Goal: Task Accomplishment & Management: Use online tool/utility

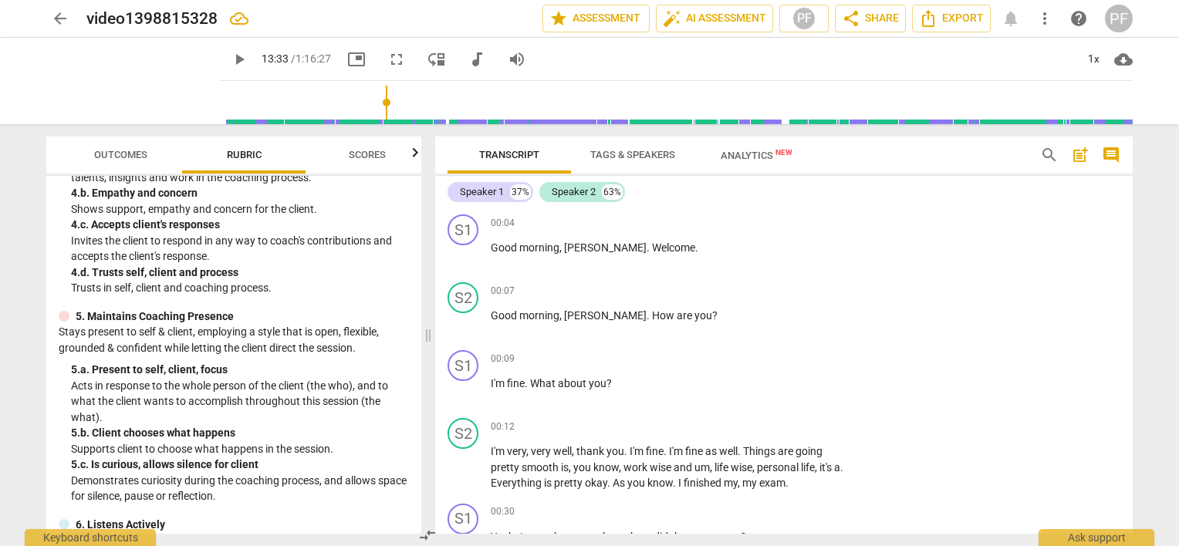
scroll to position [4595, 0]
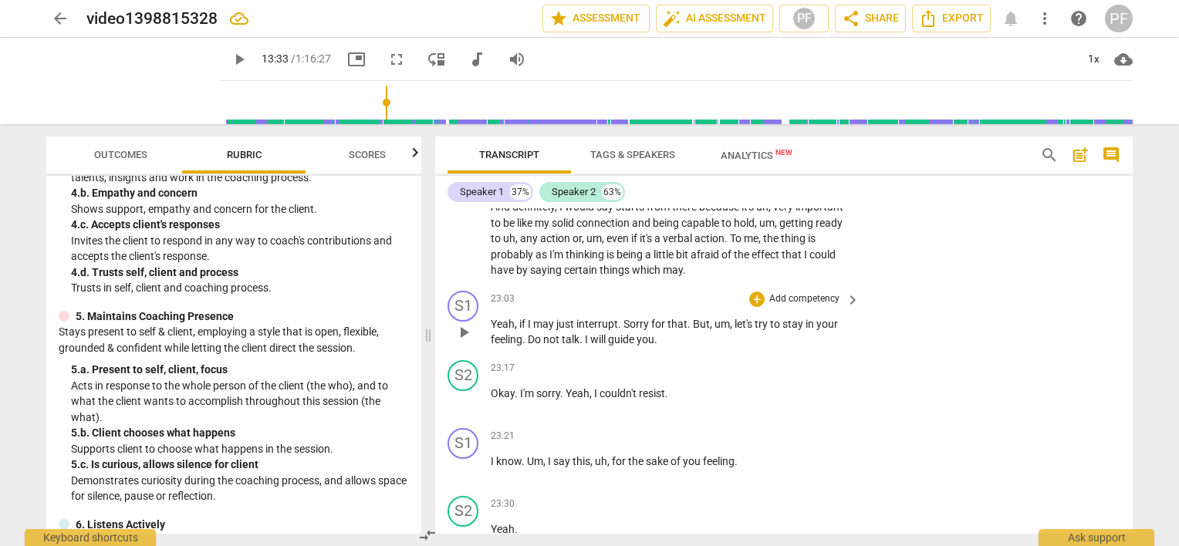
click at [844, 296] on span "keyboard_arrow_right" at bounding box center [852, 300] width 19 height 19
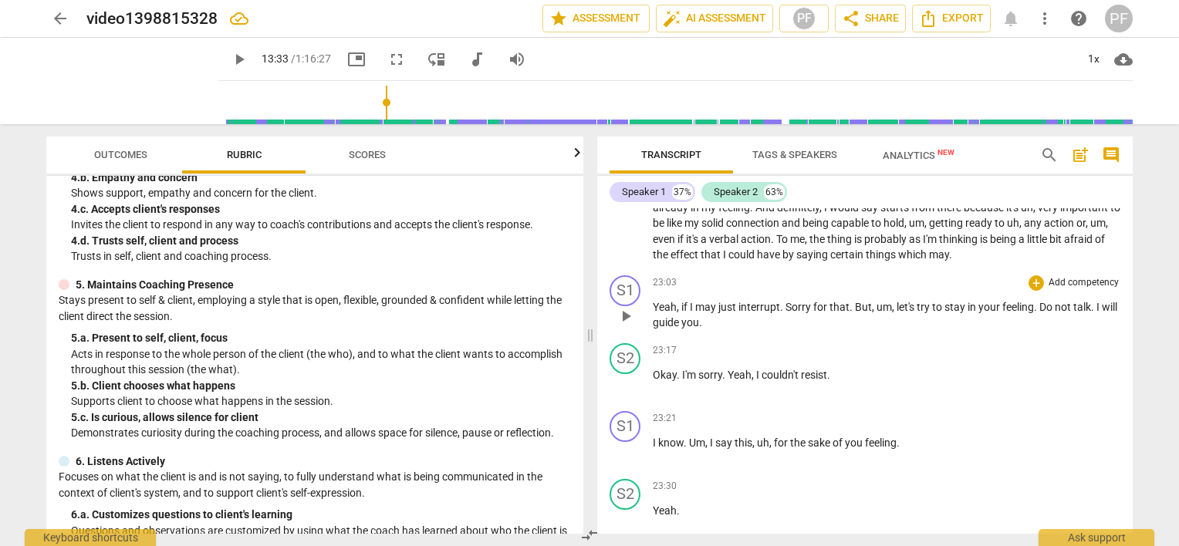
scroll to position [363, 0]
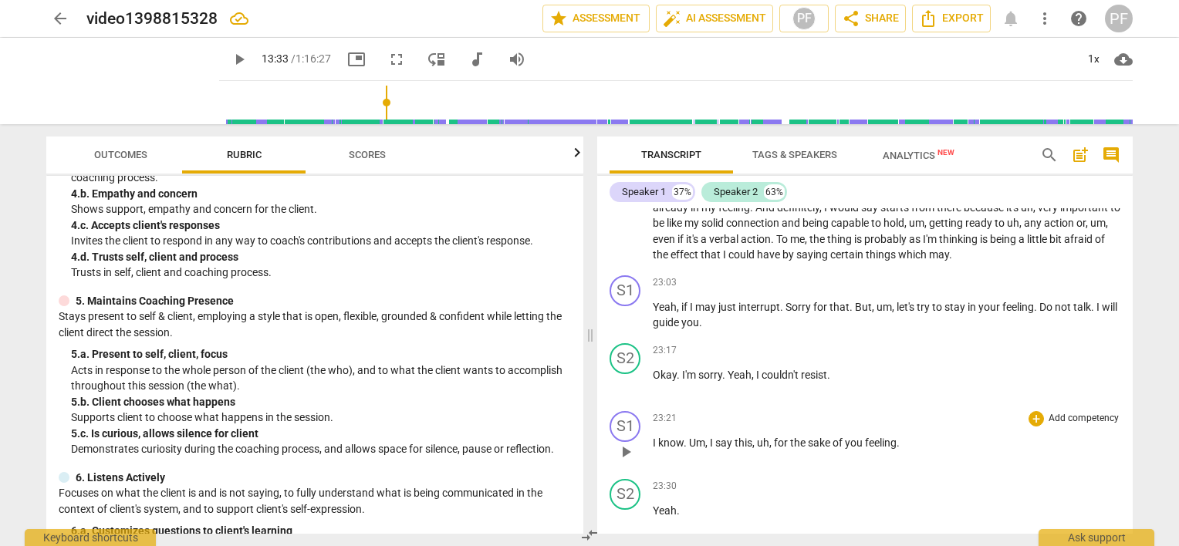
click at [897, 437] on span "feeling" at bounding box center [881, 443] width 32 height 12
click at [902, 437] on span "feelings" at bounding box center [883, 443] width 37 height 12
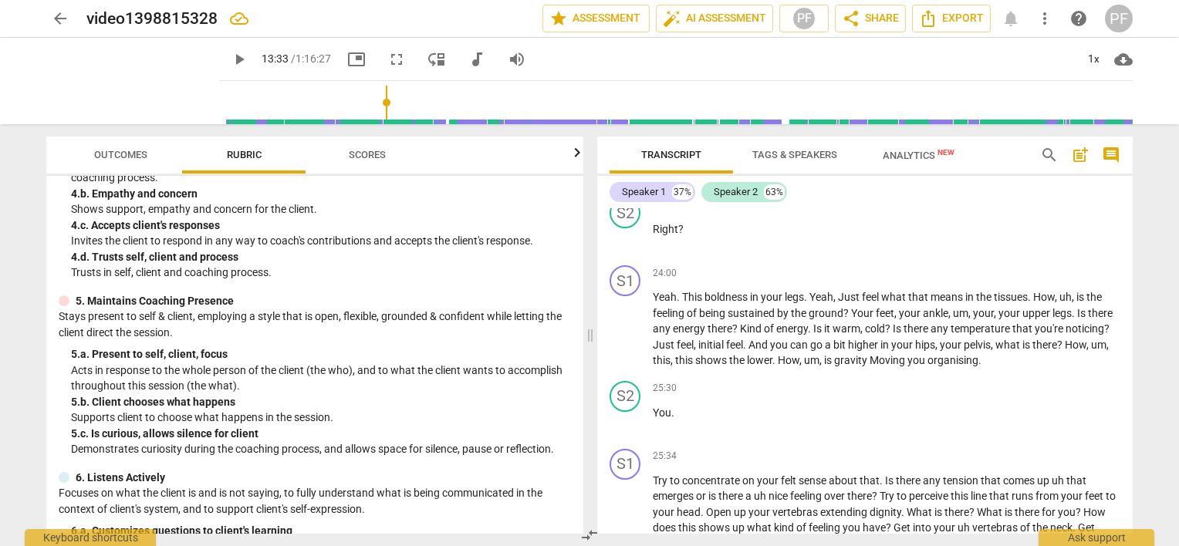
scroll to position [4810, 0]
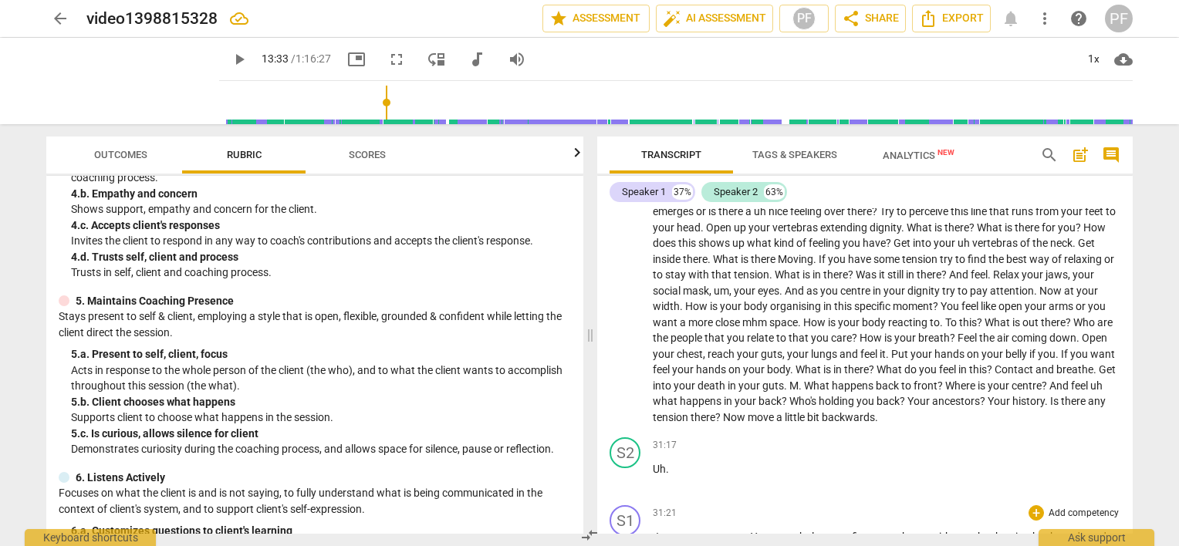
click at [748, 531] on span "sorry" at bounding box center [737, 537] width 27 height 12
click at [751, 531] on span "Your" at bounding box center [763, 537] width 25 height 12
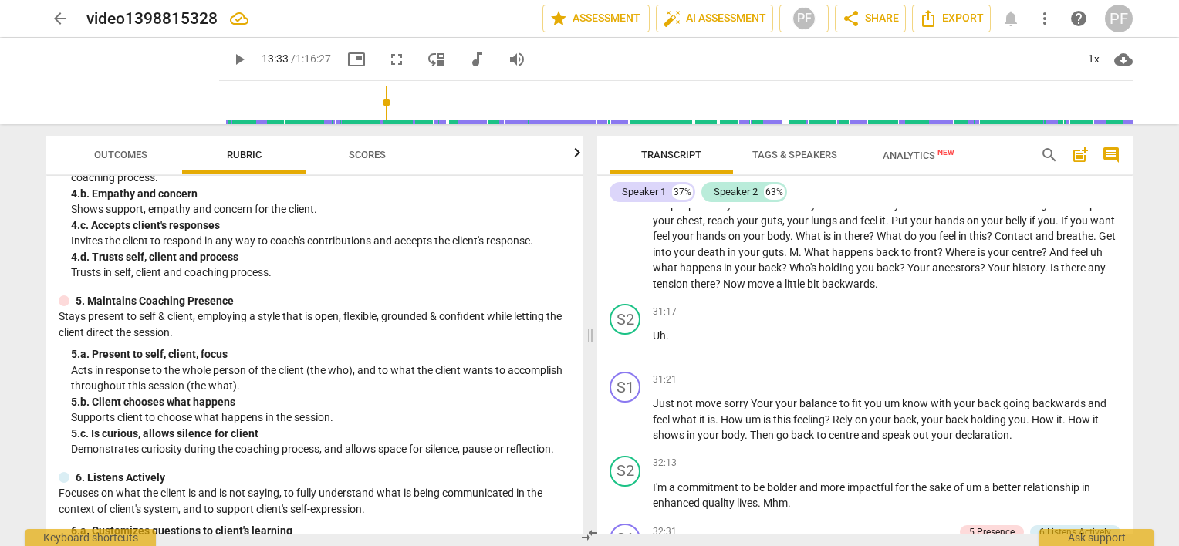
scroll to position [4966, 0]
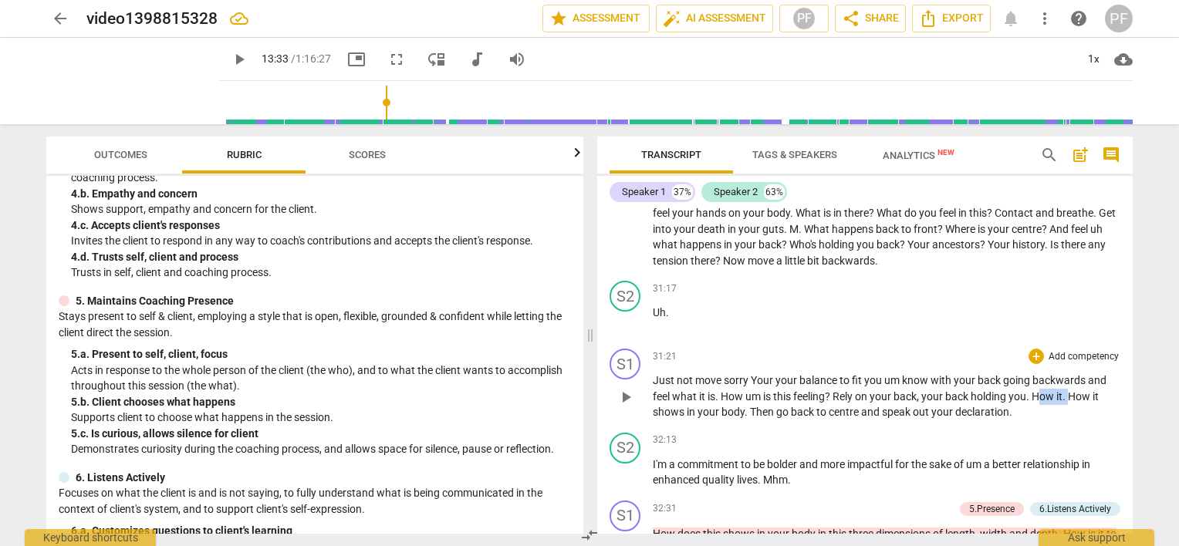
drag, startPoint x: 1070, startPoint y: 384, endPoint x: 1039, endPoint y: 384, distance: 30.1
click at [1039, 384] on p "Just not move sorry Your your balance to fit you um know with your back going b…" at bounding box center [887, 397] width 468 height 48
click at [1130, 191] on div "Speaker 1 37% Speaker 2 63% S1 play_arrow pause 00:04 + Add competency keyboard…" at bounding box center [865, 355] width 536 height 358
click at [1130, 193] on div "Speaker 1 37% Speaker 2 63% S1 play_arrow pause 00:04 + Add competency keyboard…" at bounding box center [865, 355] width 536 height 358
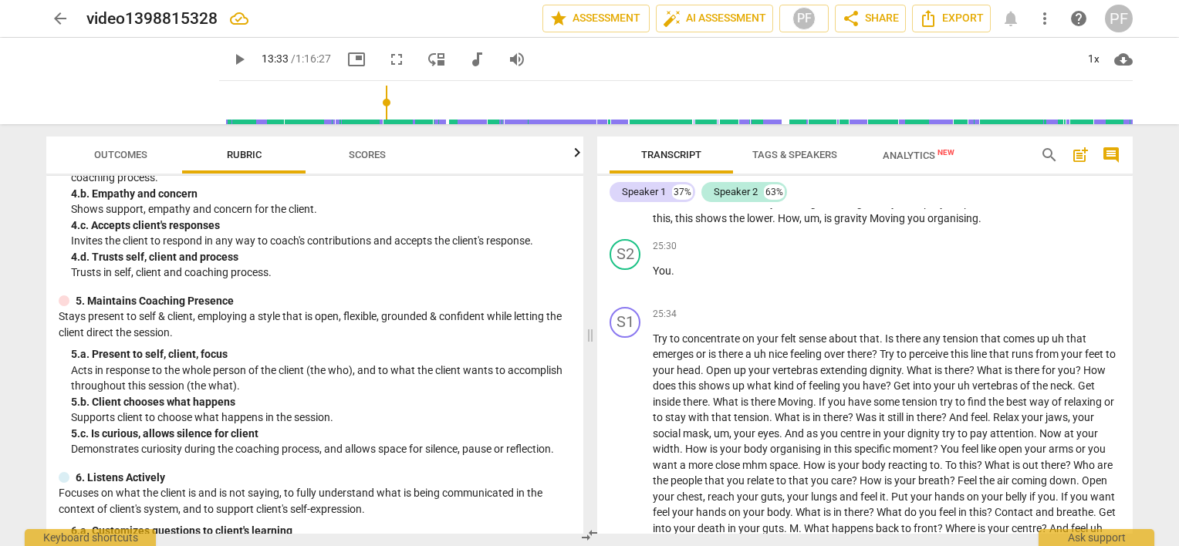
scroll to position [4690, 0]
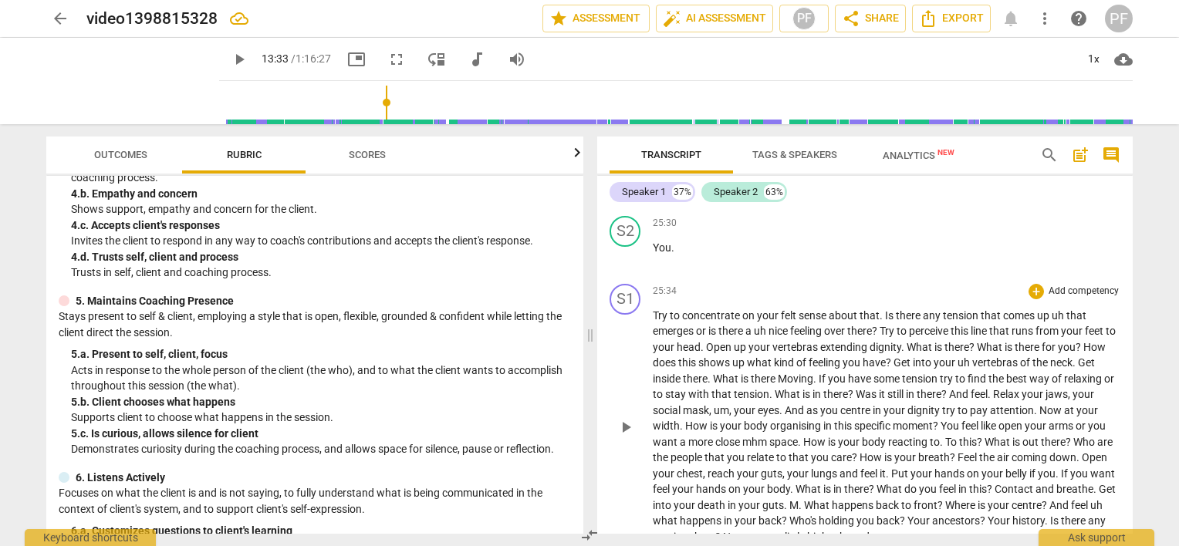
click at [1090, 285] on p "Add competency" at bounding box center [1083, 292] width 73 height 14
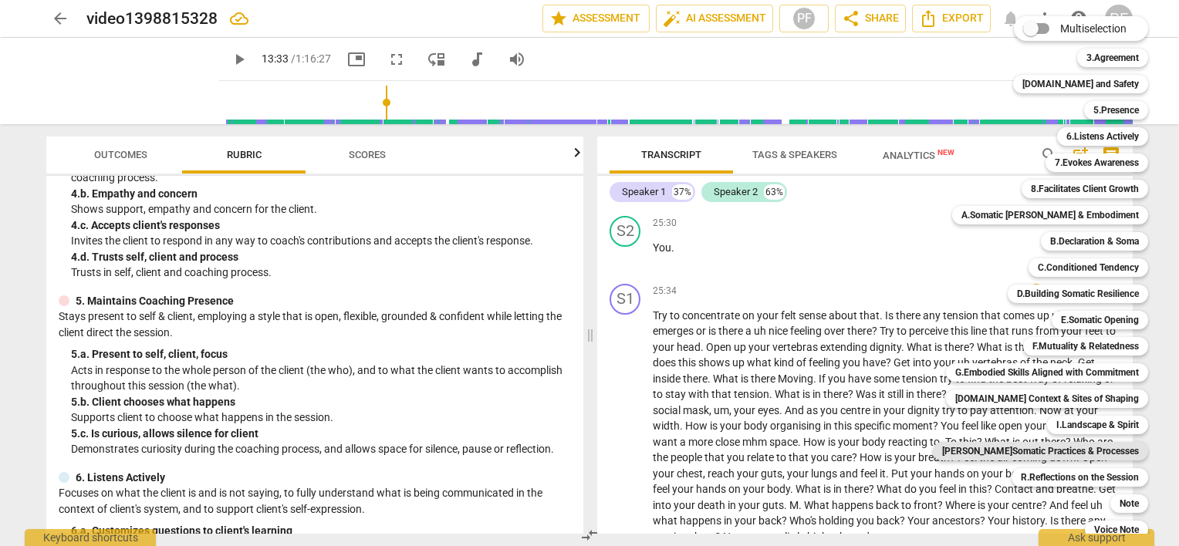
click at [1087, 453] on b "[PERSON_NAME]Somatic Practices & Processes" at bounding box center [1040, 451] width 197 height 19
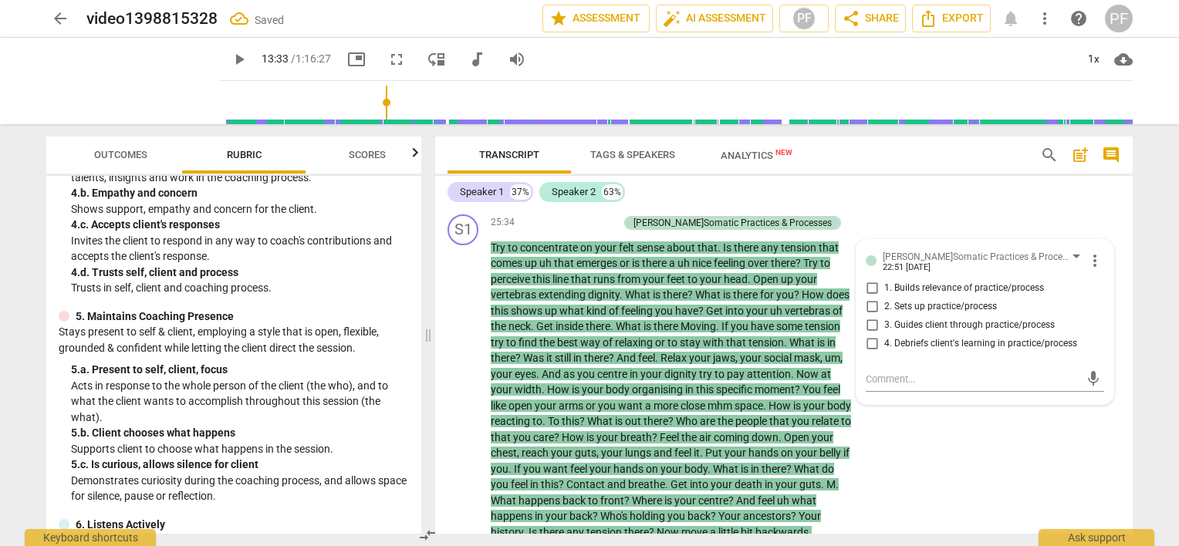
scroll to position [5466, 0]
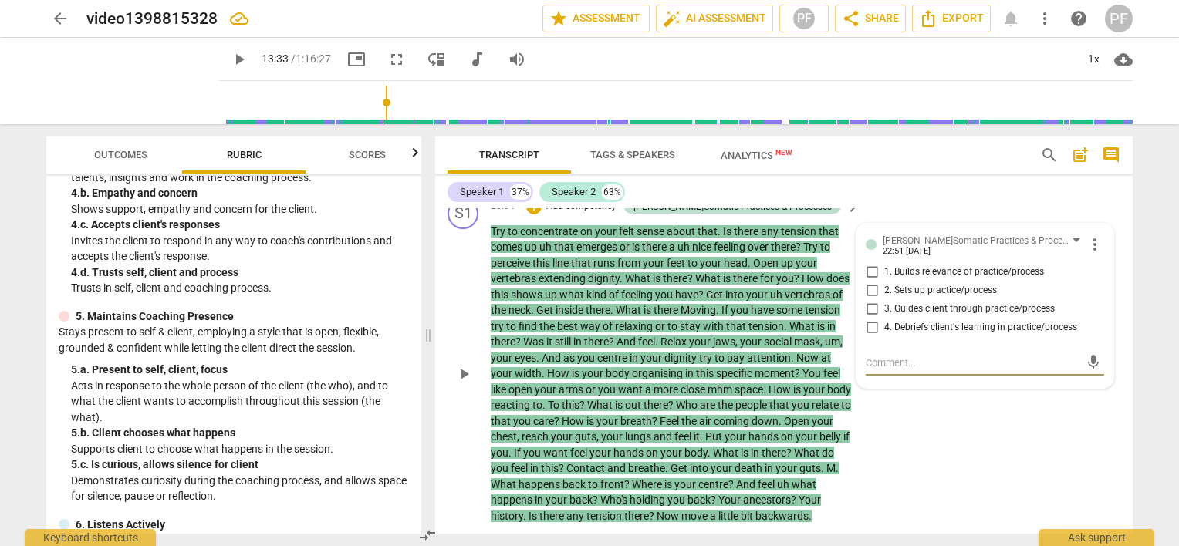
click at [872, 309] on input "3. Guides client through practice/process" at bounding box center [872, 309] width 25 height 19
checkbox input "true"
click at [959, 425] on div "S1 play_arrow pause 25:34 + Add competency J.Somatic Practices & Processes keyb…" at bounding box center [784, 361] width 698 height 339
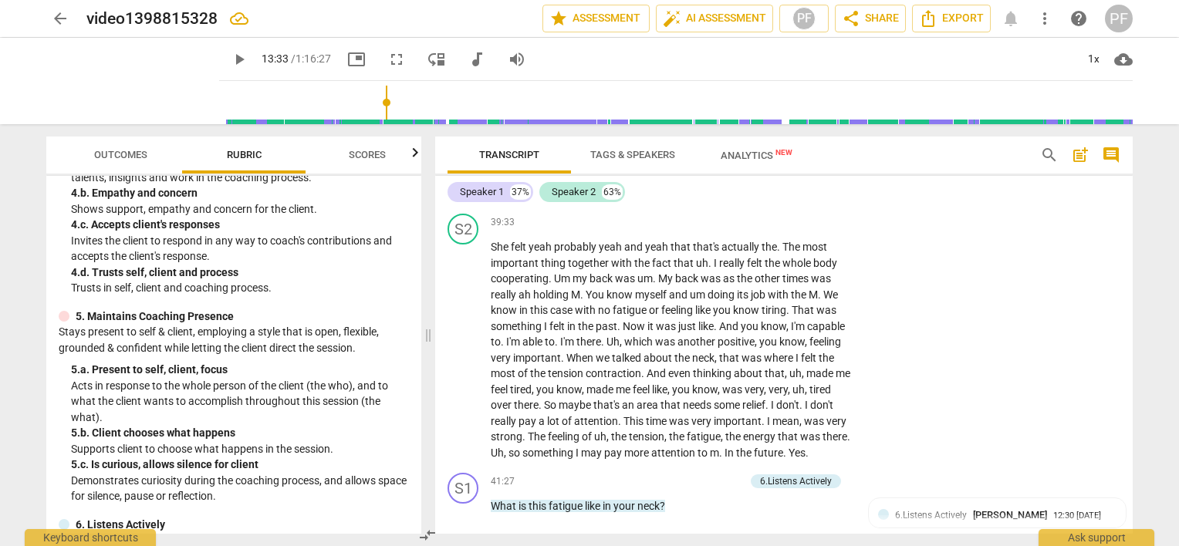
scroll to position [6960, 0]
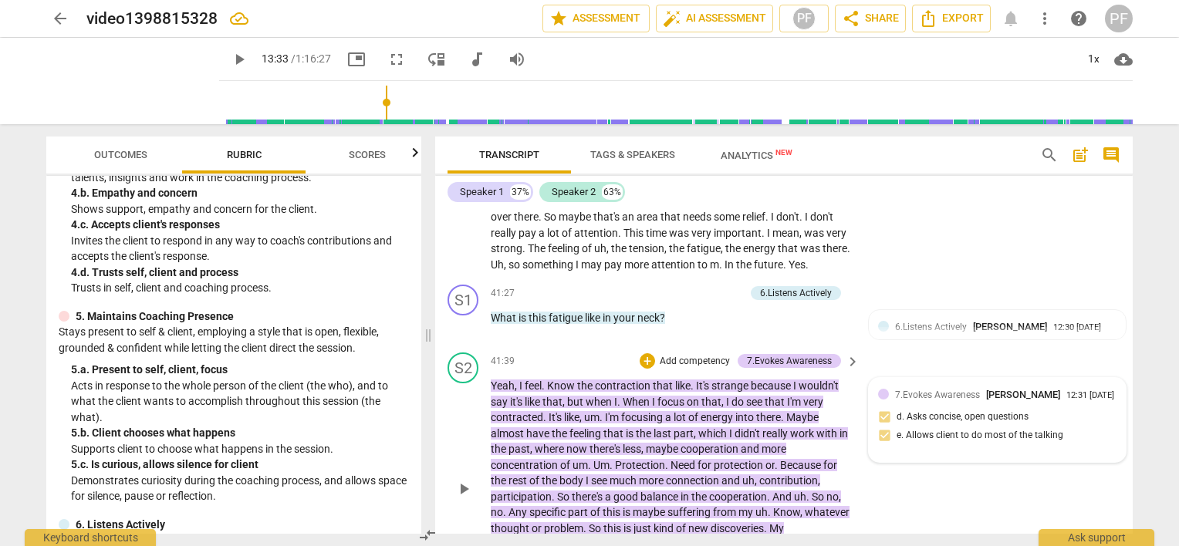
click at [977, 402] on div "7.Evokes Awareness [PERSON_NAME]" at bounding box center [980, 394] width 171 height 15
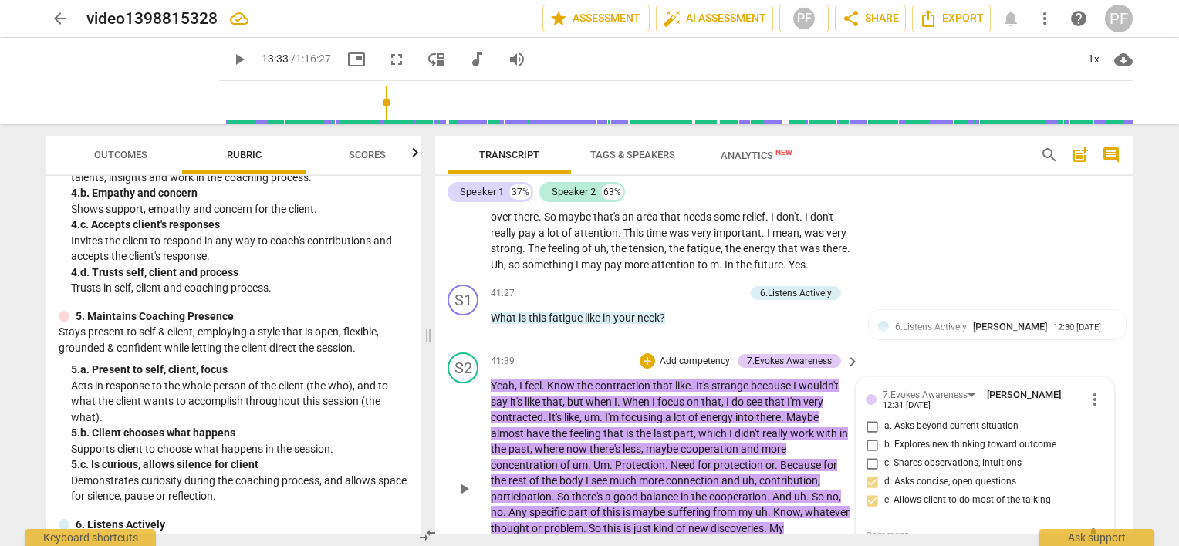
scroll to position [7158, 0]
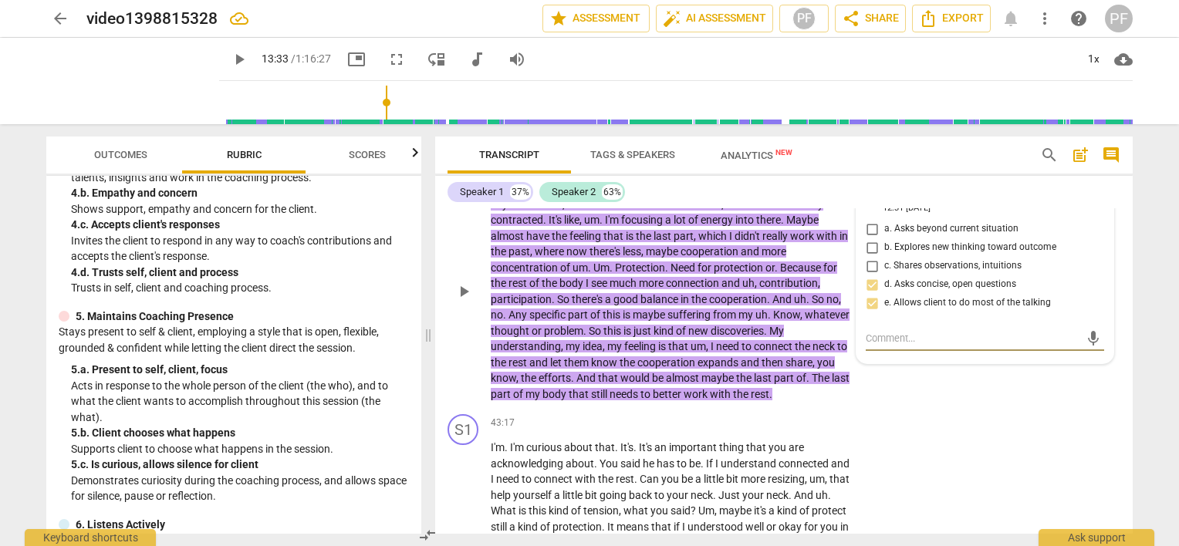
click at [1090, 211] on span "more_vert" at bounding box center [1095, 202] width 19 height 19
click at [1097, 263] on li "Delete" at bounding box center [1107, 262] width 53 height 29
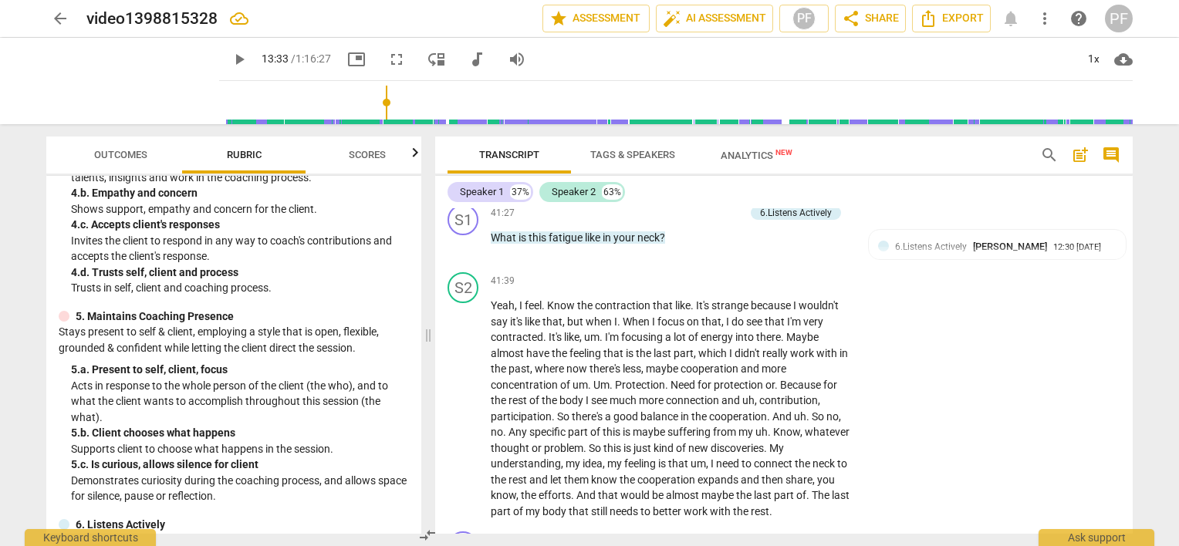
scroll to position [6987, 0]
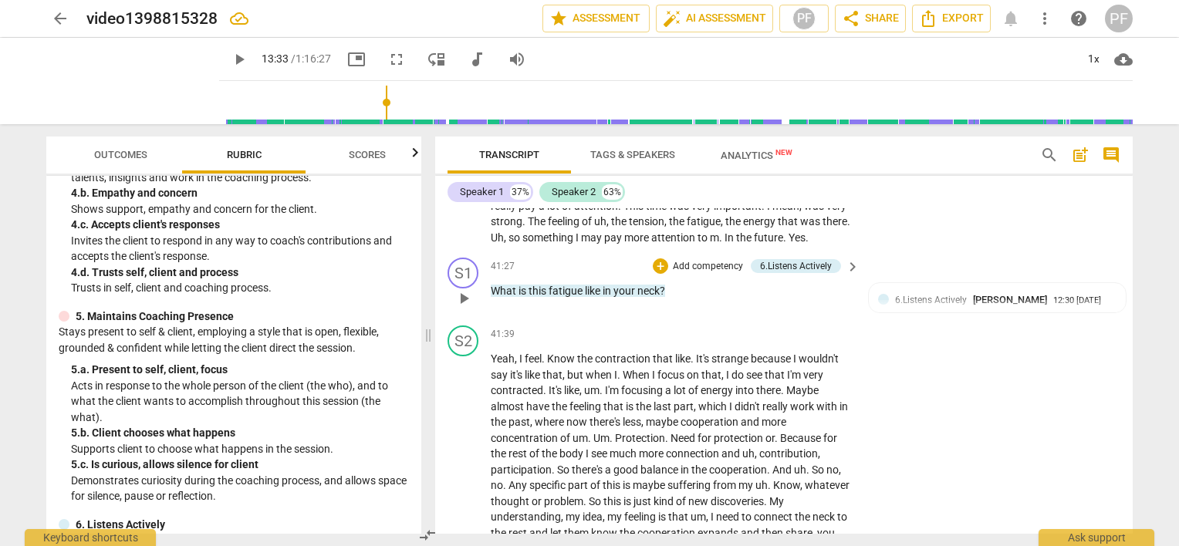
click at [730, 274] on p "Add competency" at bounding box center [707, 267] width 73 height 14
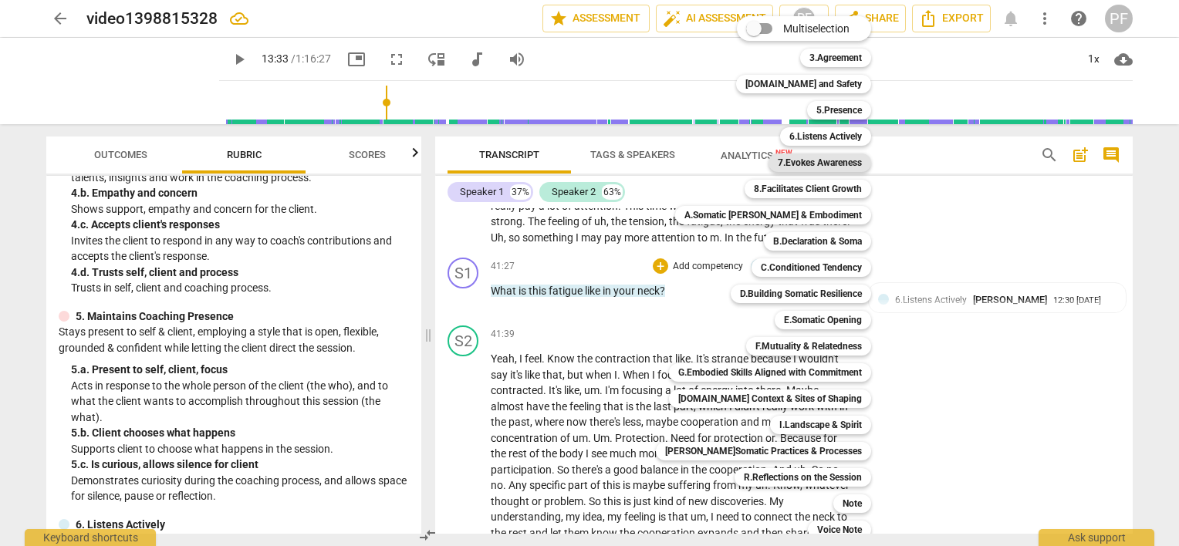
click at [845, 164] on b "7.Evokes Awareness" at bounding box center [820, 163] width 84 height 19
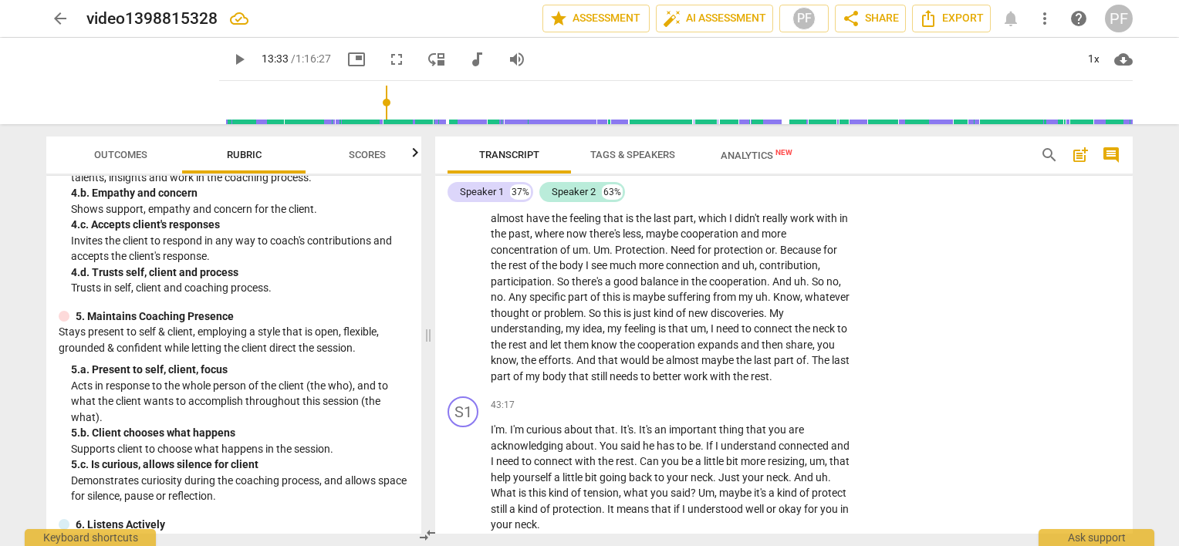
scroll to position [7203, 0]
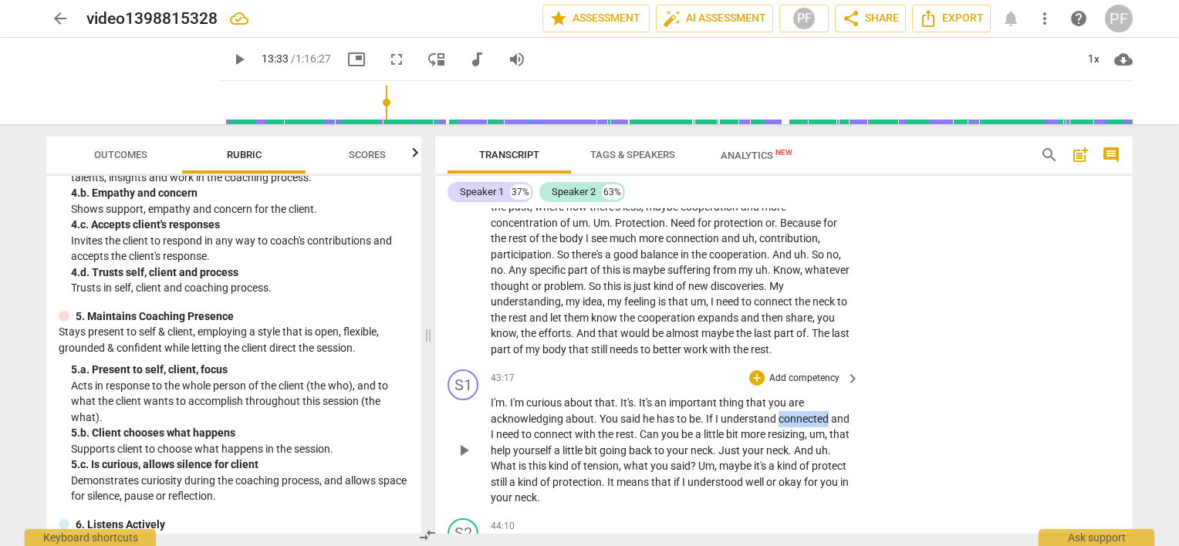
drag, startPoint x: 779, startPoint y: 451, endPoint x: 826, endPoint y: 448, distance: 47.2
click at [826, 425] on span "connected" at bounding box center [805, 419] width 52 height 12
click at [463, 460] on span "play_arrow" at bounding box center [464, 450] width 19 height 19
click at [120, 86] on span "pause" at bounding box center [133, 81] width 40 height 40
click at [120, 86] on span "play_arrow" at bounding box center [133, 81] width 40 height 40
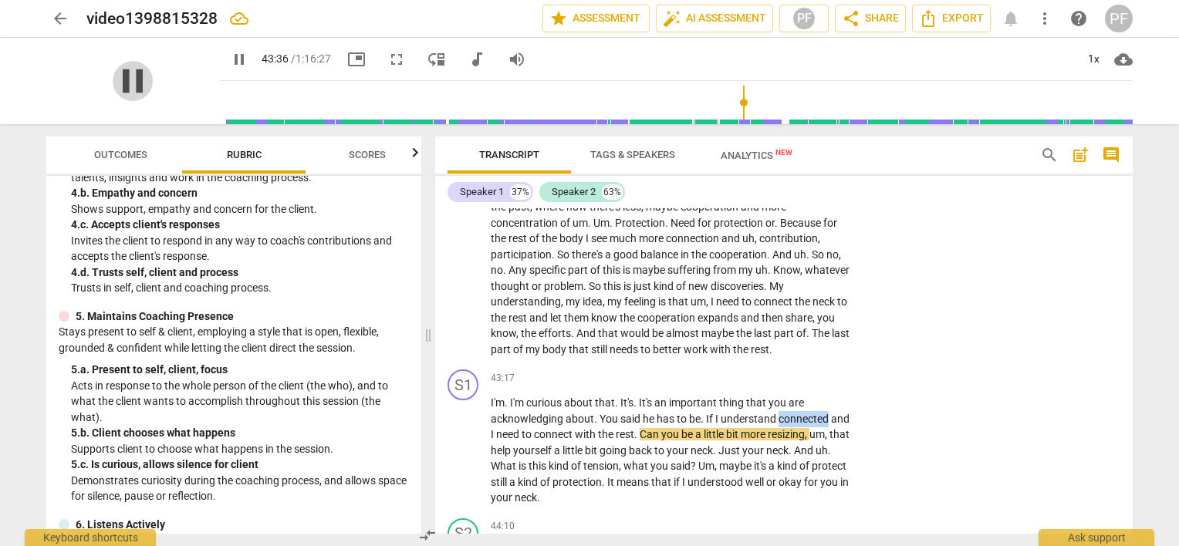
click at [132, 74] on span "pause" at bounding box center [133, 81] width 40 height 40
type input "2617"
click at [792, 441] on span "resizing" at bounding box center [786, 434] width 37 height 12
click at [813, 441] on span "," at bounding box center [811, 434] width 5 height 12
click at [809, 441] on span "resizing" at bounding box center [790, 434] width 37 height 12
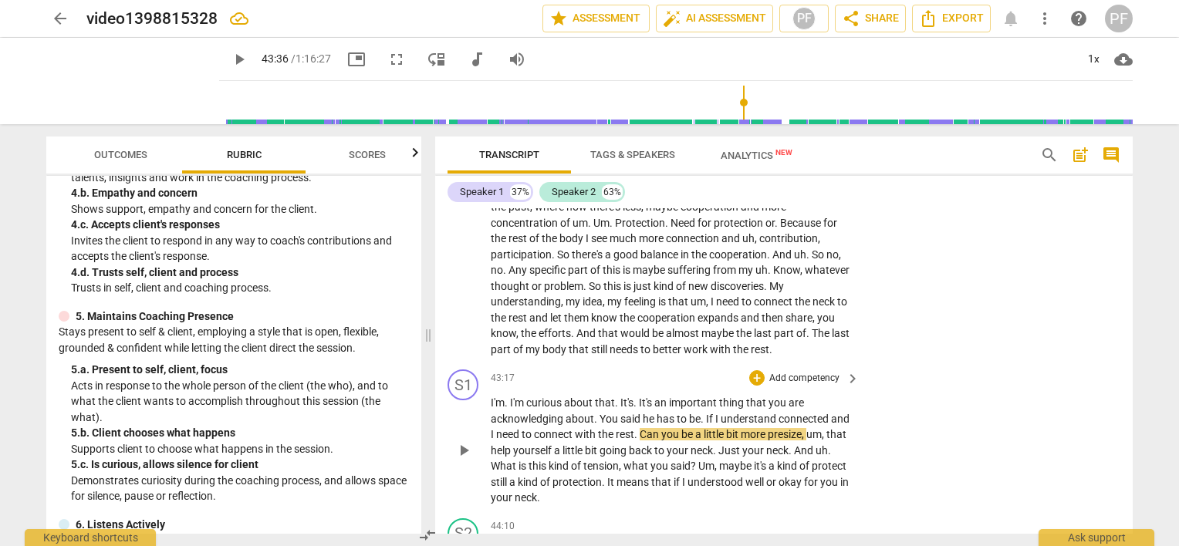
click at [907, 467] on div "S1 play_arrow pause 43:17 + Add competency keyboard_arrow_right I'm . I'm curio…" at bounding box center [784, 437] width 698 height 149
click at [460, 460] on span "play_arrow" at bounding box center [464, 450] width 19 height 19
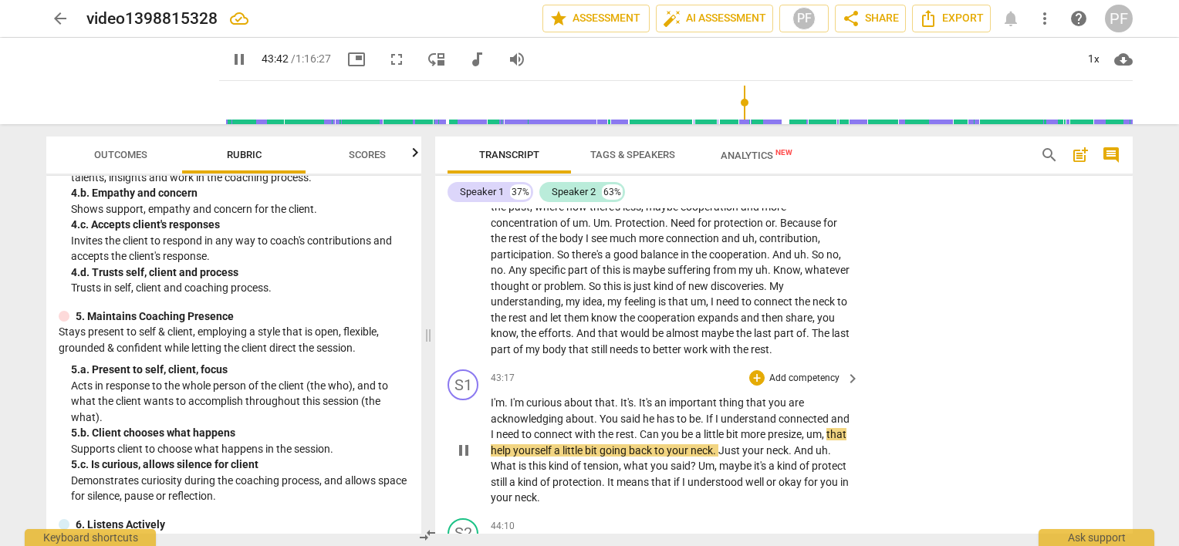
click at [848, 468] on p "I'm . I'm curious about that . It's . It's an important thing that you are ackn…" at bounding box center [671, 450] width 361 height 111
type input "2623"
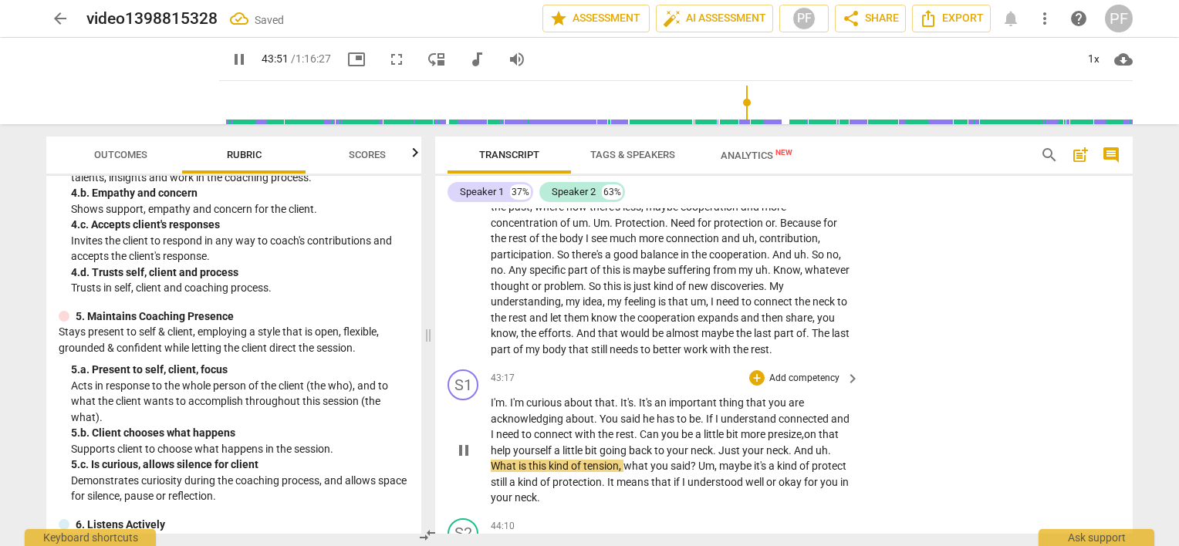
click at [819, 441] on span "that" at bounding box center [829, 434] width 20 height 12
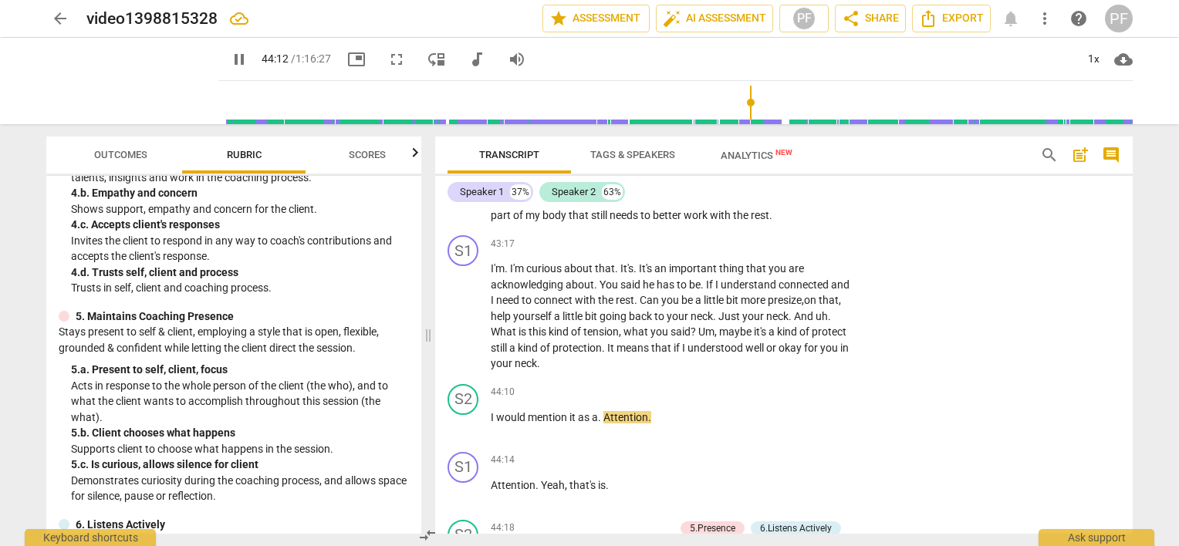
scroll to position [7364, 0]
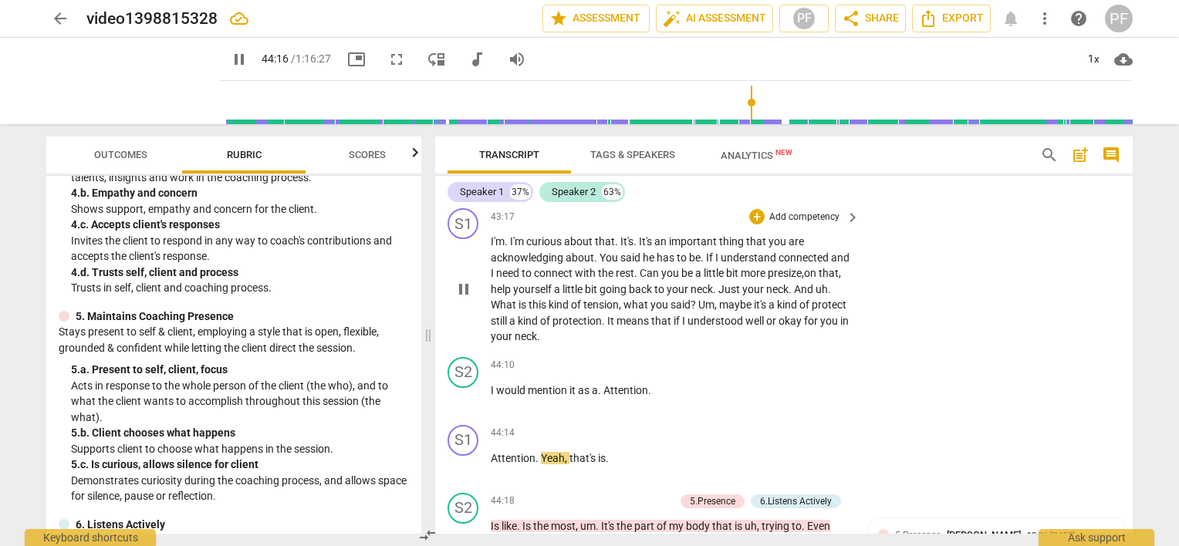
click at [766, 327] on span "or" at bounding box center [772, 321] width 12 height 12
click at [485, 345] on div "S1 play_arrow pause" at bounding box center [469, 276] width 43 height 137
click at [494, 351] on div "S1 play_arrow pause 43:17 + Add competency keyboard_arrow_right I'm . I'm curio…" at bounding box center [784, 276] width 698 height 149
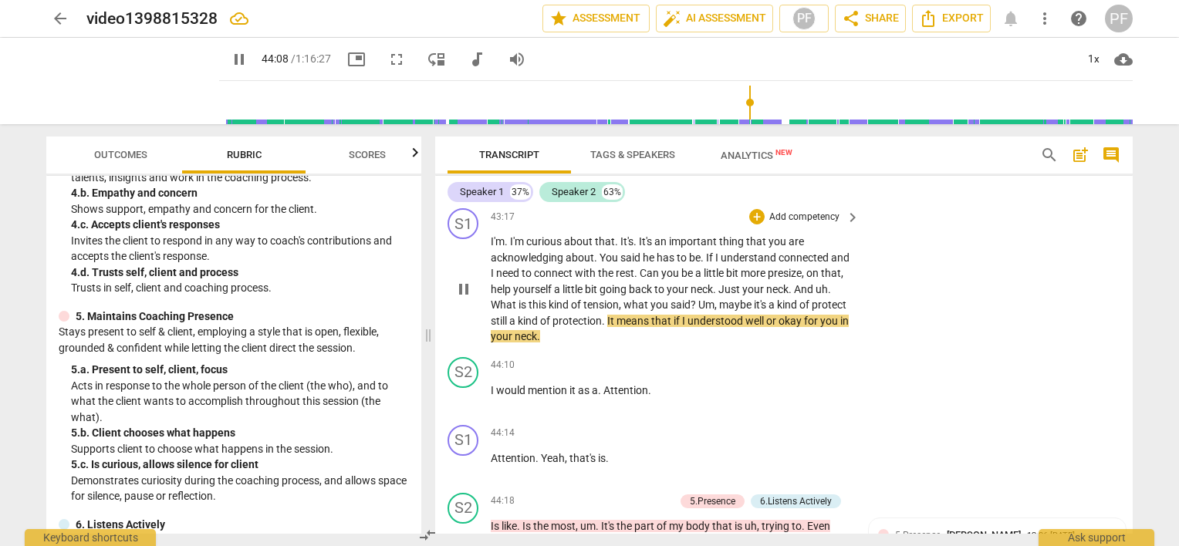
click at [804, 327] on span "for" at bounding box center [812, 321] width 16 height 12
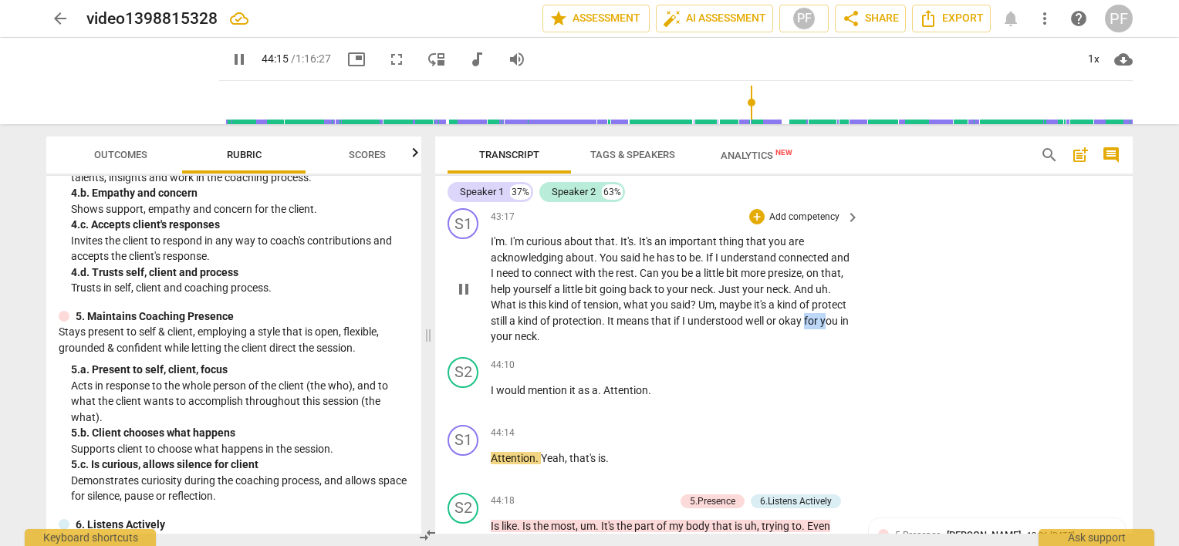
drag, startPoint x: 491, startPoint y: 370, endPoint x: 512, endPoint y: 372, distance: 21.0
click at [512, 345] on p "I'm . I'm curious about that . It's . It's an important thing that you are ackn…" at bounding box center [671, 289] width 361 height 111
drag, startPoint x: 807, startPoint y: 353, endPoint x: 843, endPoint y: 357, distance: 35.6
click at [843, 345] on p "I'm . I'm curious about that . It's . It's an important thing that you are ackn…" at bounding box center [671, 289] width 361 height 111
type input "2659"
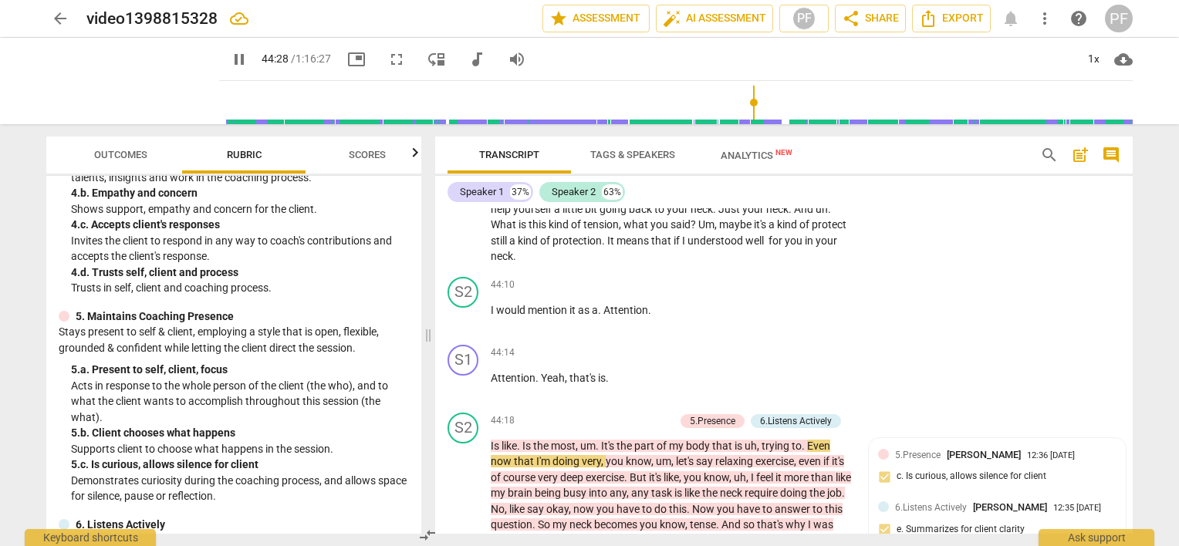
scroll to position [7283, 0]
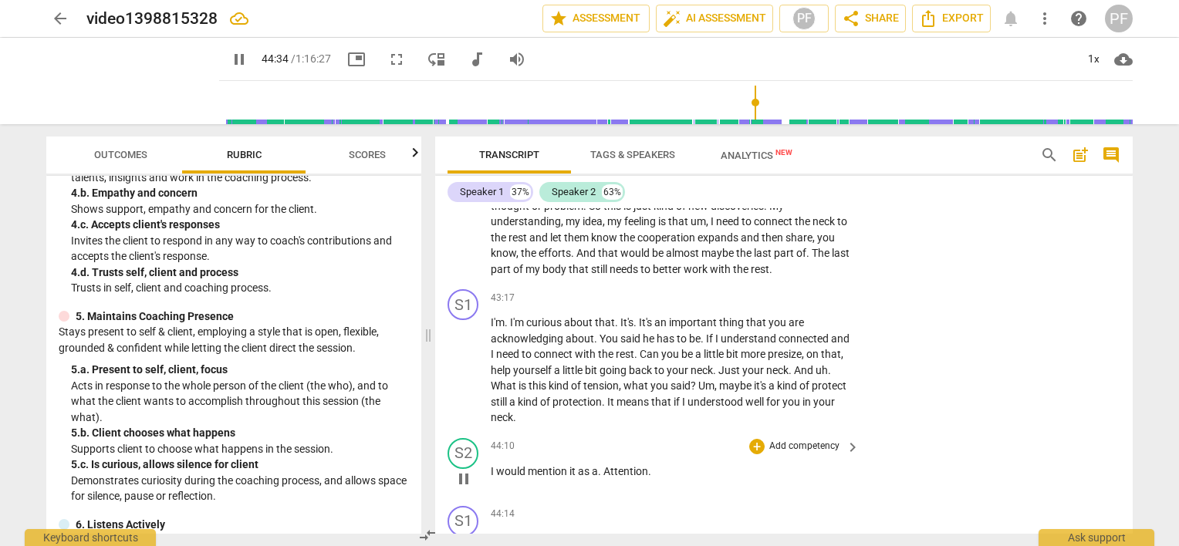
click at [491, 478] on span "I" at bounding box center [493, 471] width 5 height 12
type input "2676"
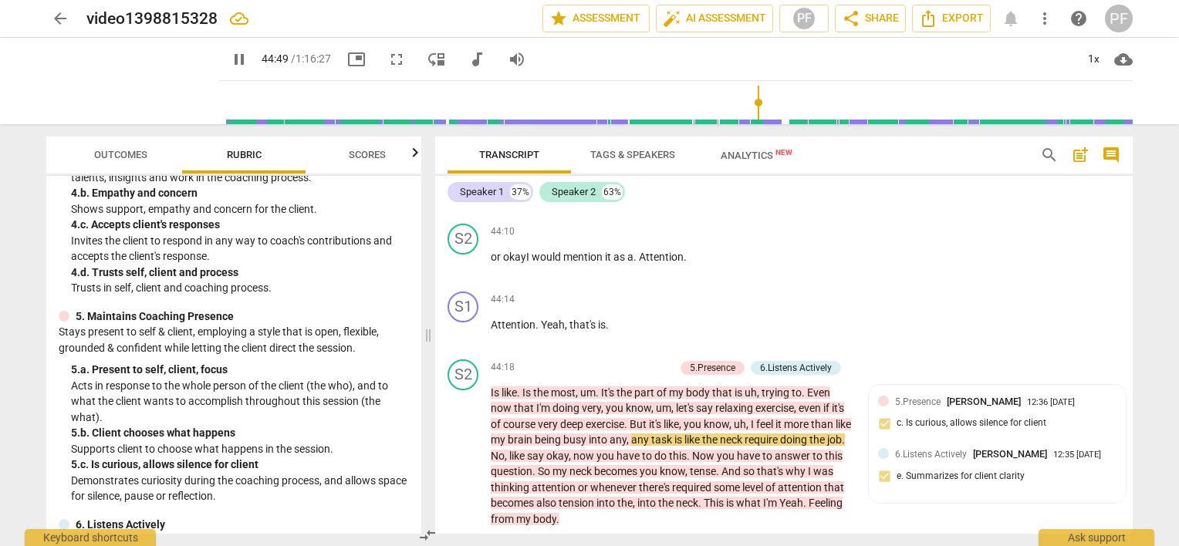
scroll to position [7498, 0]
click at [525, 262] on span "or okayI" at bounding box center [511, 256] width 41 height 12
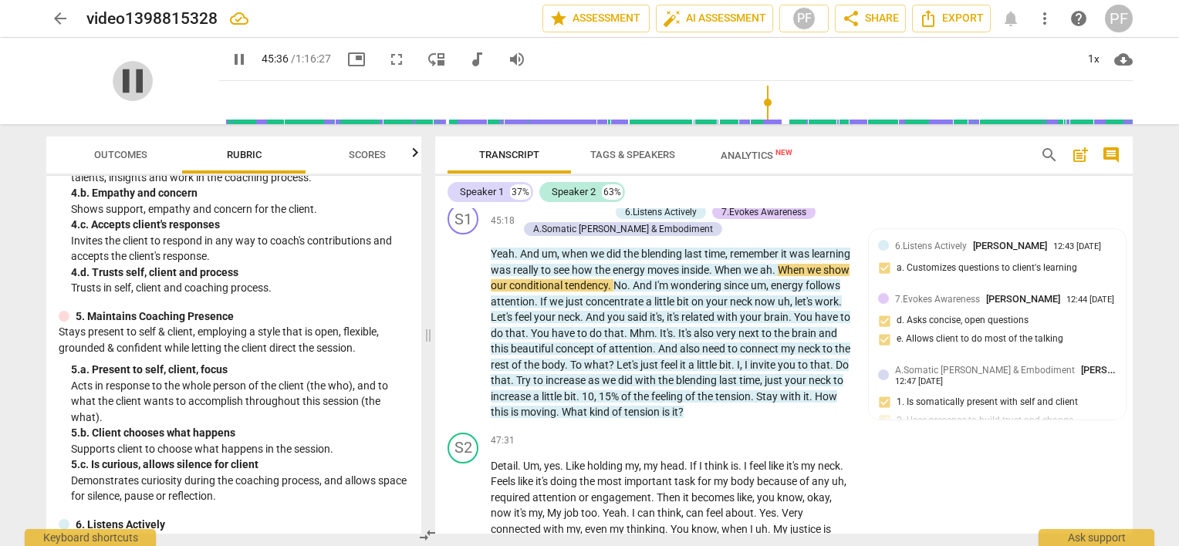
click at [140, 76] on span "pause" at bounding box center [133, 81] width 40 height 40
click at [137, 83] on span "play_arrow" at bounding box center [133, 81] width 40 height 40
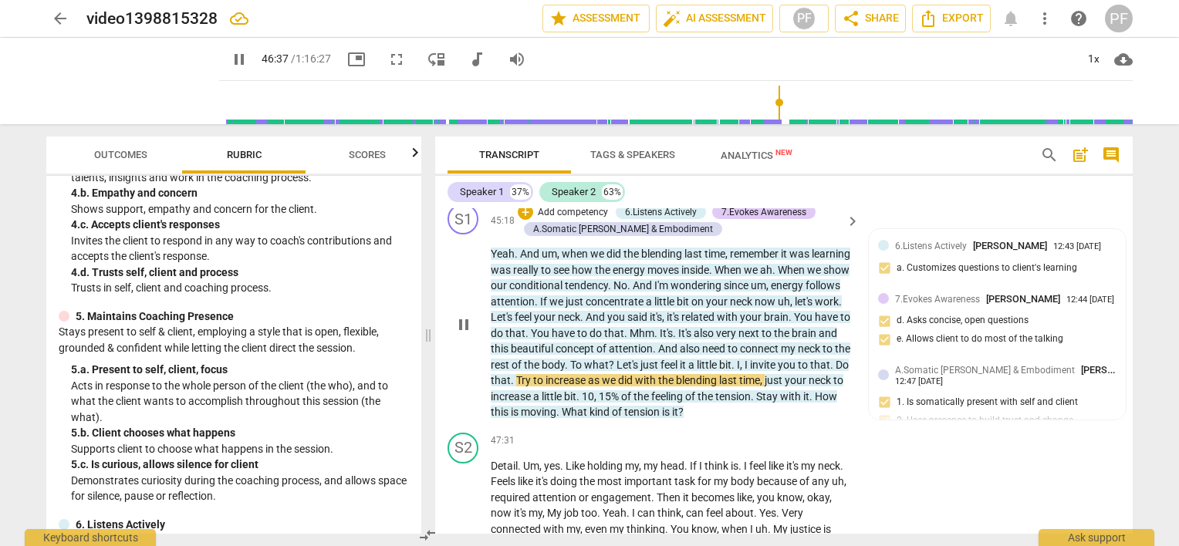
click at [807, 421] on p "Yeah . And um , when we did the blending last time , remember it was learning w…" at bounding box center [671, 333] width 361 height 174
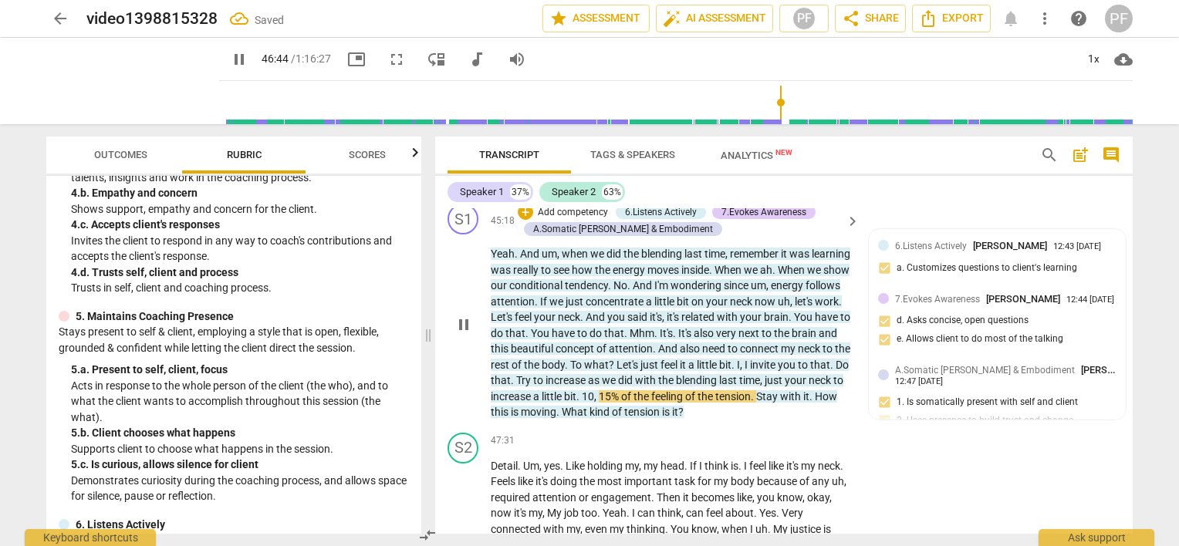
click at [867, 204] on div "Speaker 1 37% Speaker 2 63%" at bounding box center [784, 192] width 673 height 26
click at [123, 76] on span "pause" at bounding box center [133, 81] width 40 height 40
type input "2807"
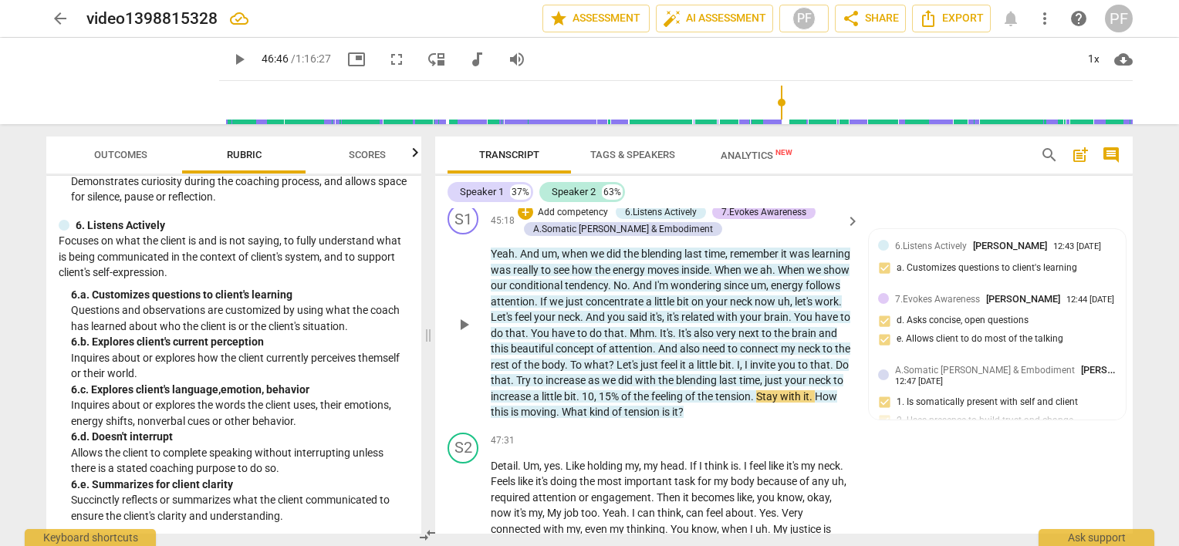
scroll to position [687, 0]
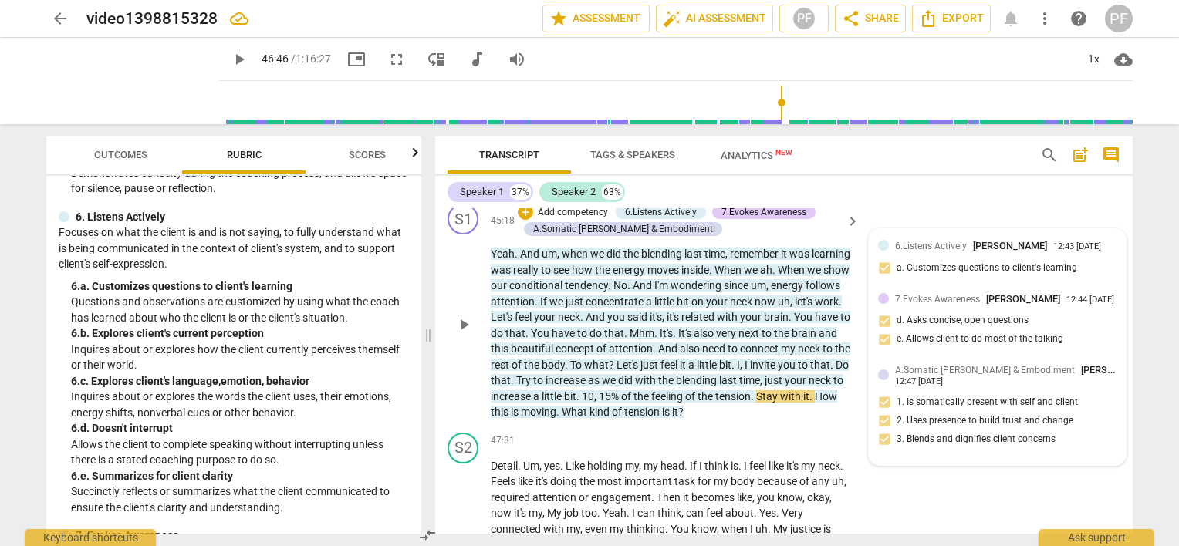
click at [1056, 252] on div "12:43 [DATE]" at bounding box center [1077, 247] width 48 height 10
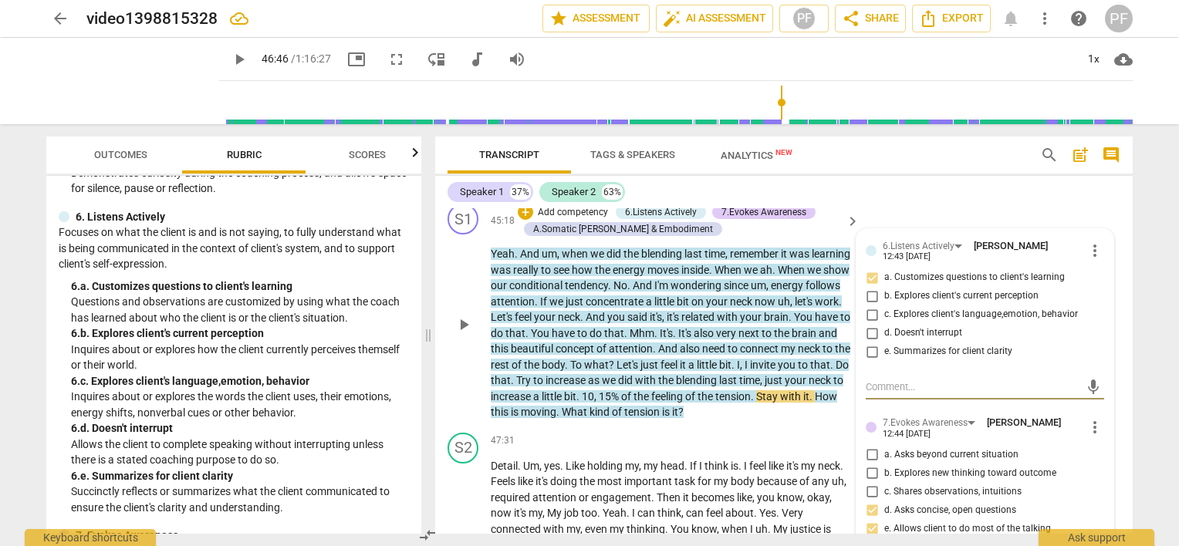
click at [865, 361] on input "e. Summarizes for client clarity" at bounding box center [872, 352] width 25 height 19
checkbox input "true"
click at [1022, 231] on div "S1 play_arrow pause 45:18 + Add competency 6.Listens Actively 7.Evokes Awarenes…" at bounding box center [784, 312] width 698 height 229
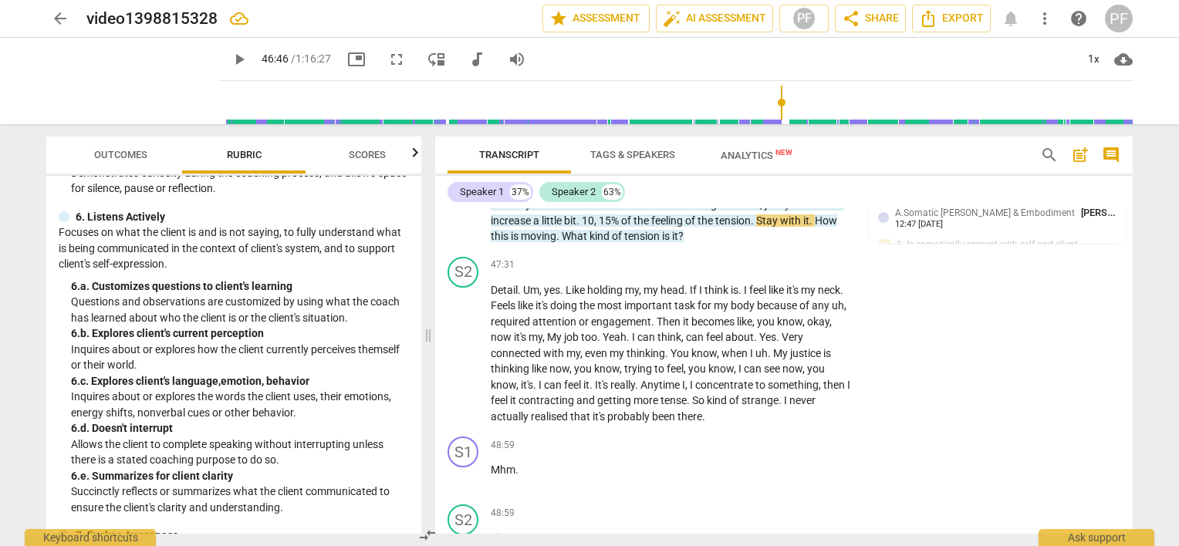
scroll to position [8062, 0]
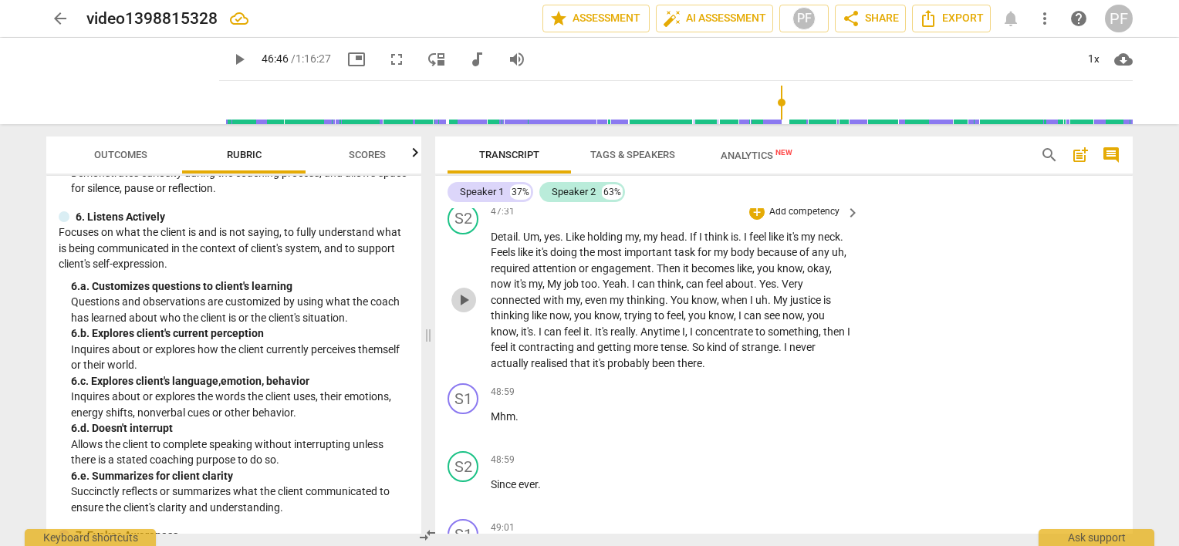
click at [468, 309] on span "play_arrow" at bounding box center [464, 300] width 19 height 19
click at [462, 309] on span "pause" at bounding box center [464, 300] width 19 height 19
click at [462, 309] on span "play_arrow" at bounding box center [464, 300] width 19 height 19
click at [133, 82] on span "pause" at bounding box center [133, 81] width 40 height 40
click at [133, 82] on span "play_arrow" at bounding box center [133, 81] width 40 height 40
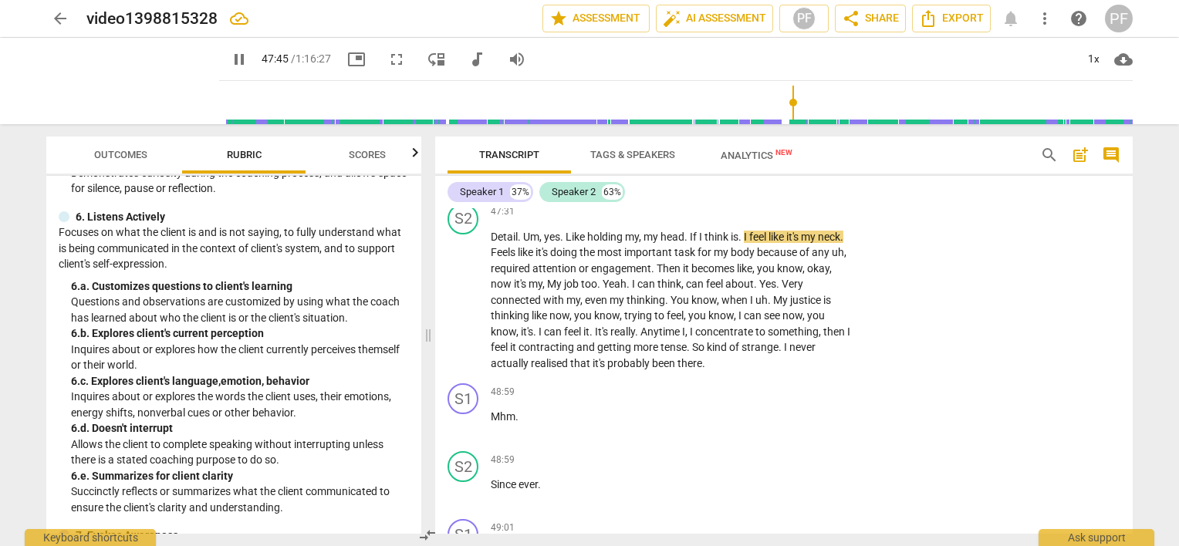
click at [387, 56] on span "fullscreen" at bounding box center [396, 59] width 19 height 19
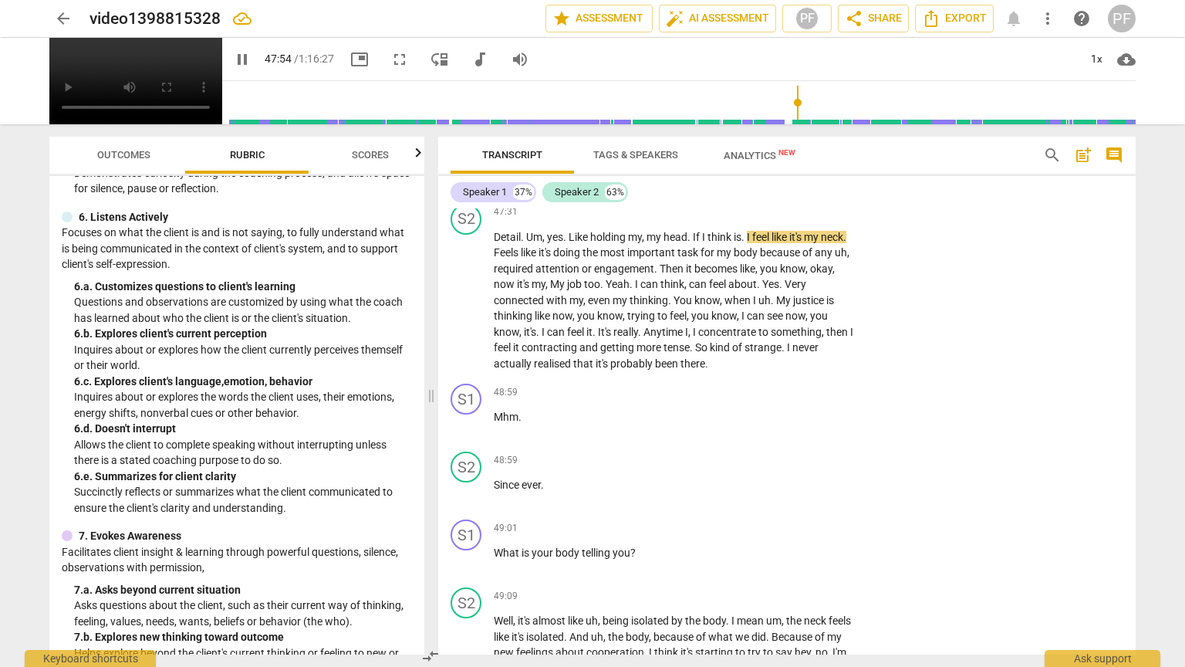
type input "2874"
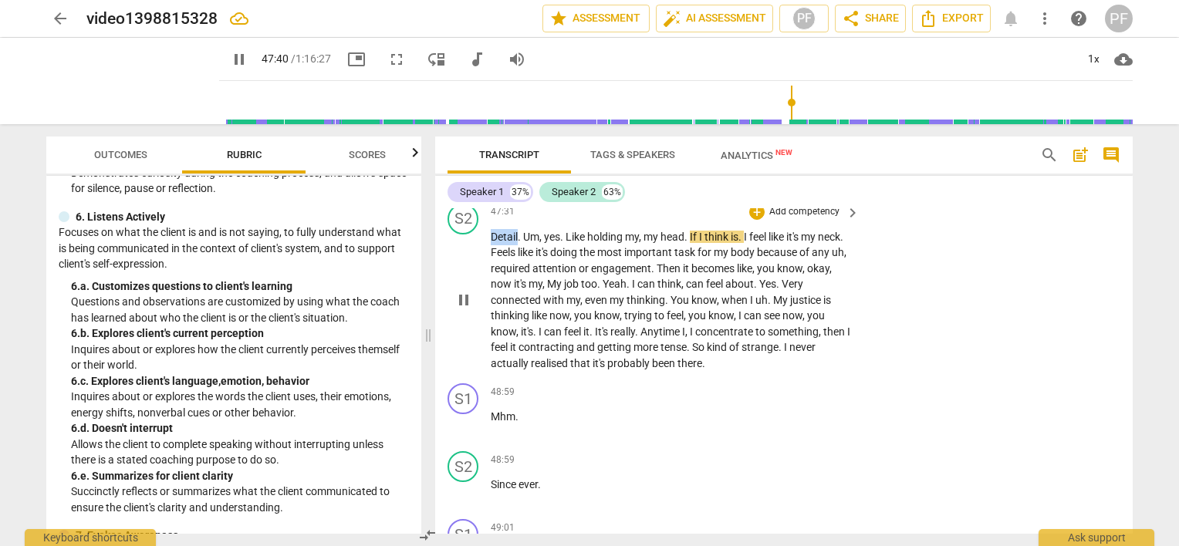
drag, startPoint x: 519, startPoint y: 282, endPoint x: 491, endPoint y: 282, distance: 27.8
click at [491, 282] on p "Detail . Um , yes . Like holding my , my head . If I think is . I feel like it'…" at bounding box center [671, 300] width 361 height 143
type input "2862"
click at [964, 296] on div "S2 play_arrow pause 47:31 + Add competency keyboard_arrow_right to tell , . Um …" at bounding box center [784, 288] width 698 height 181
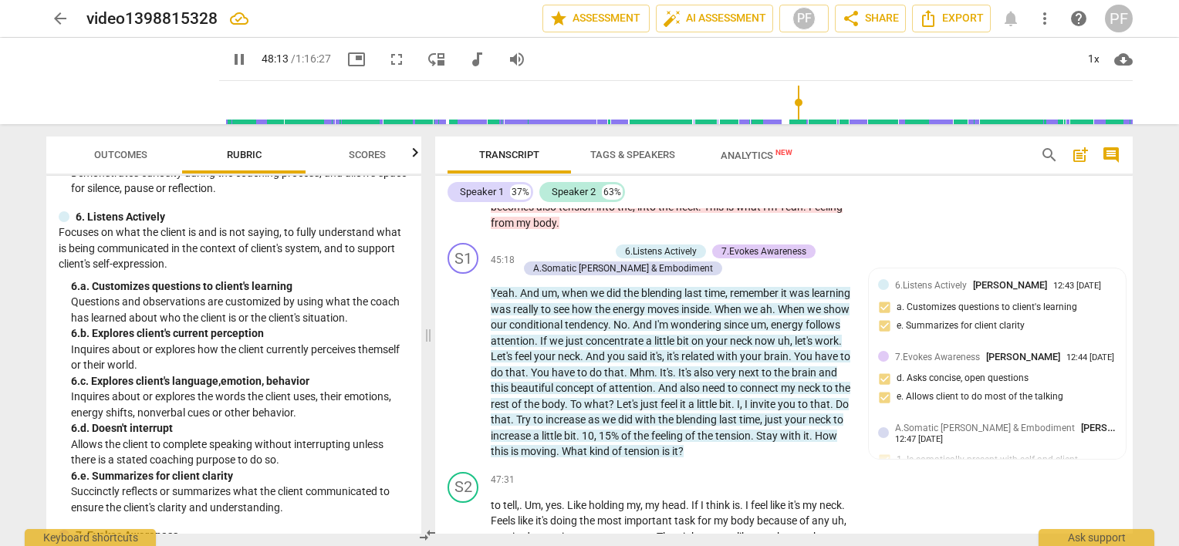
scroll to position [7794, 0]
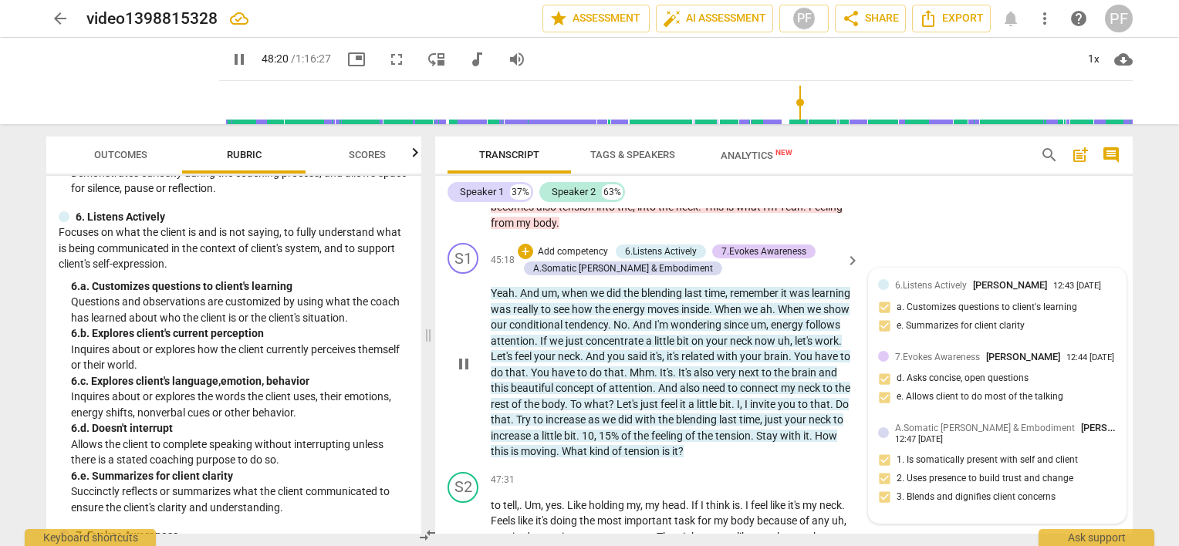
click at [1004, 363] on span "[PERSON_NAME]" at bounding box center [1023, 357] width 74 height 12
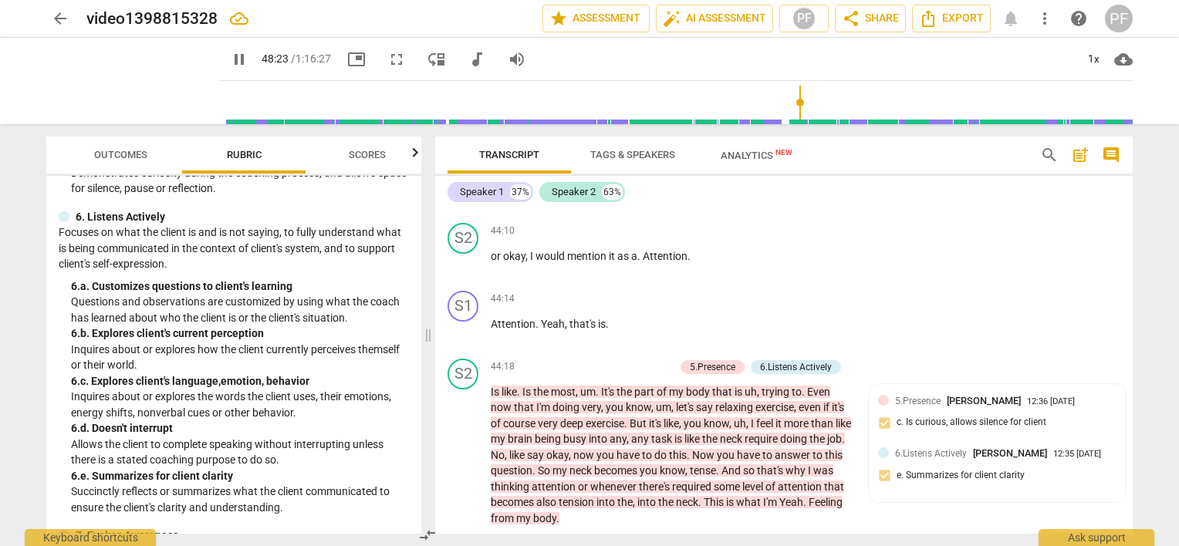
scroll to position [7578, 0]
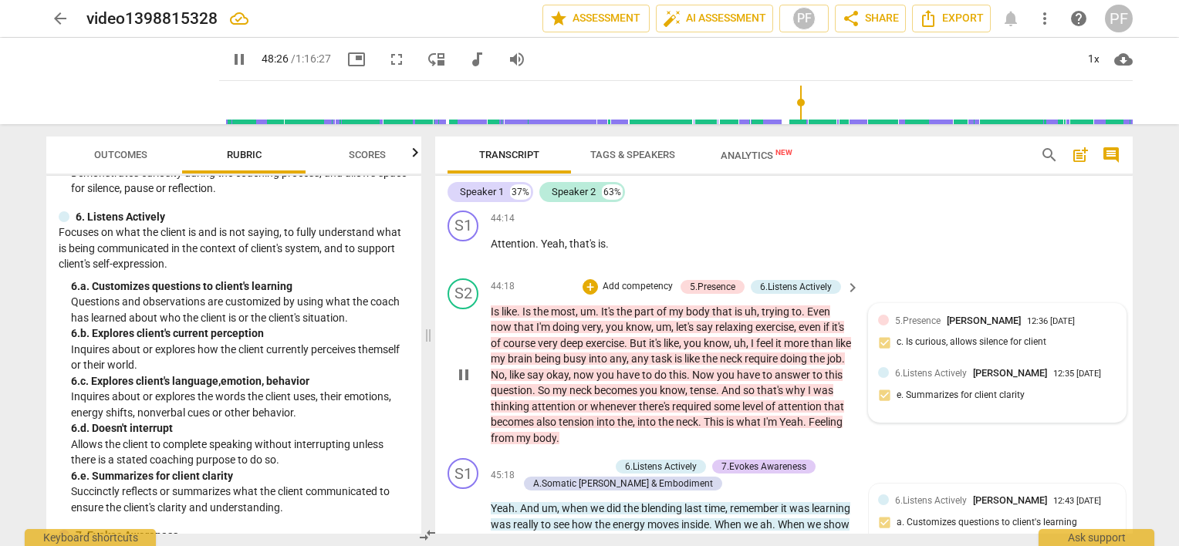
click at [1053, 380] on div "12:35 [DATE]" at bounding box center [1077, 375] width 48 height 10
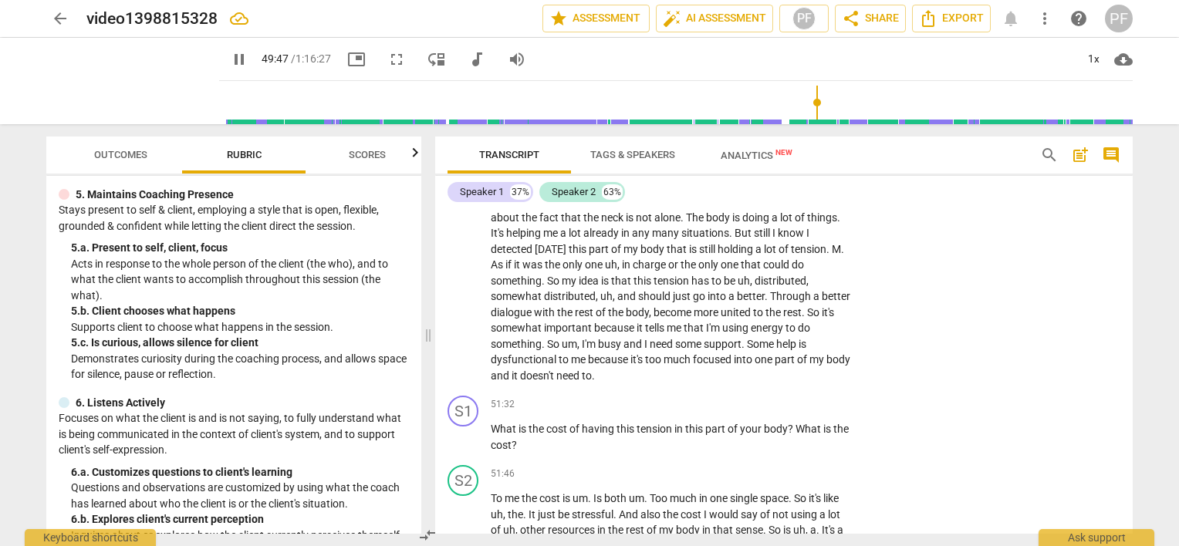
scroll to position [8251, 0]
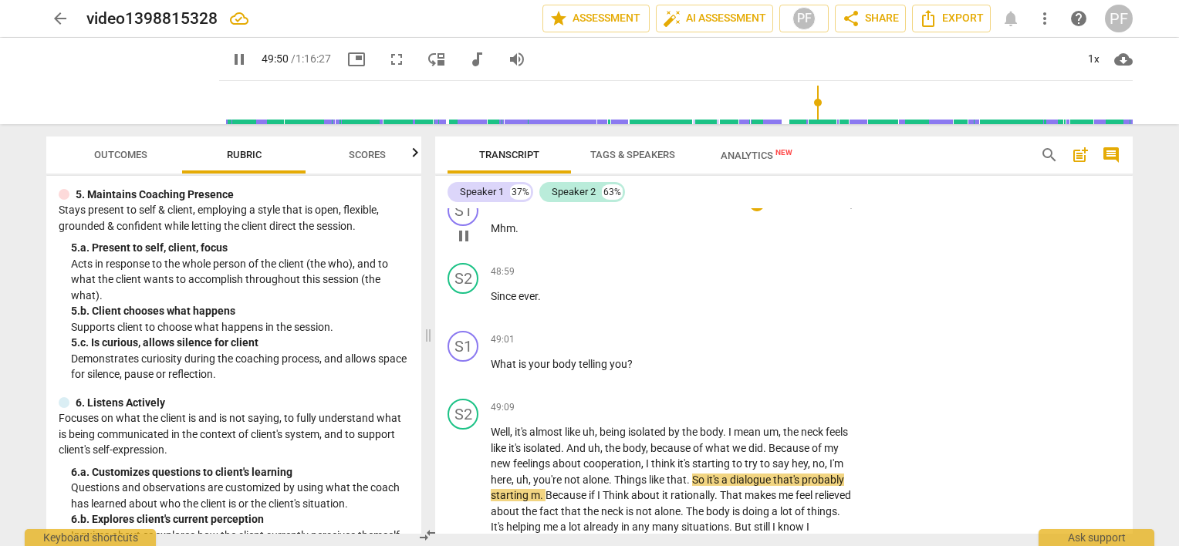
click at [509, 235] on span "Mhm" at bounding box center [503, 228] width 25 height 12
click at [783, 211] on p "Add competency" at bounding box center [804, 205] width 73 height 14
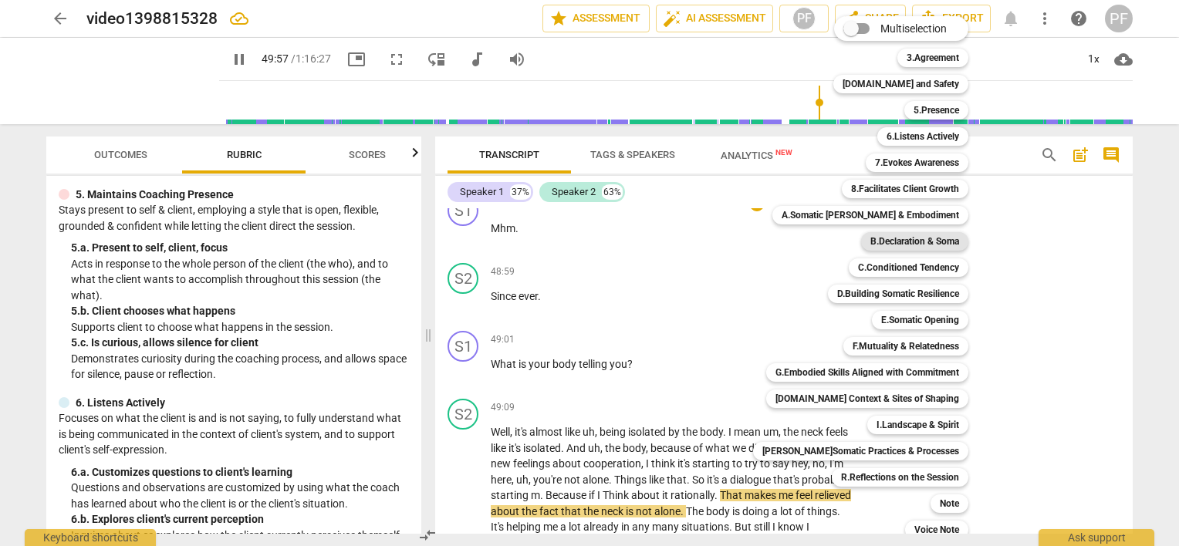
scroll to position [8576, 0]
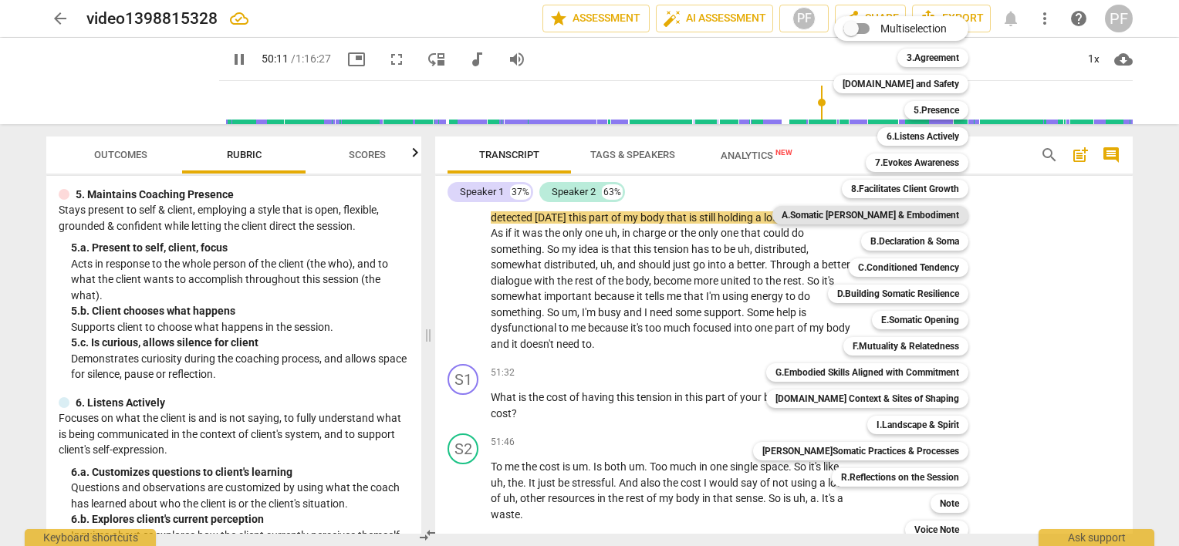
click at [925, 219] on b "A.Somatic [PERSON_NAME] & Embodiment" at bounding box center [870, 215] width 177 height 19
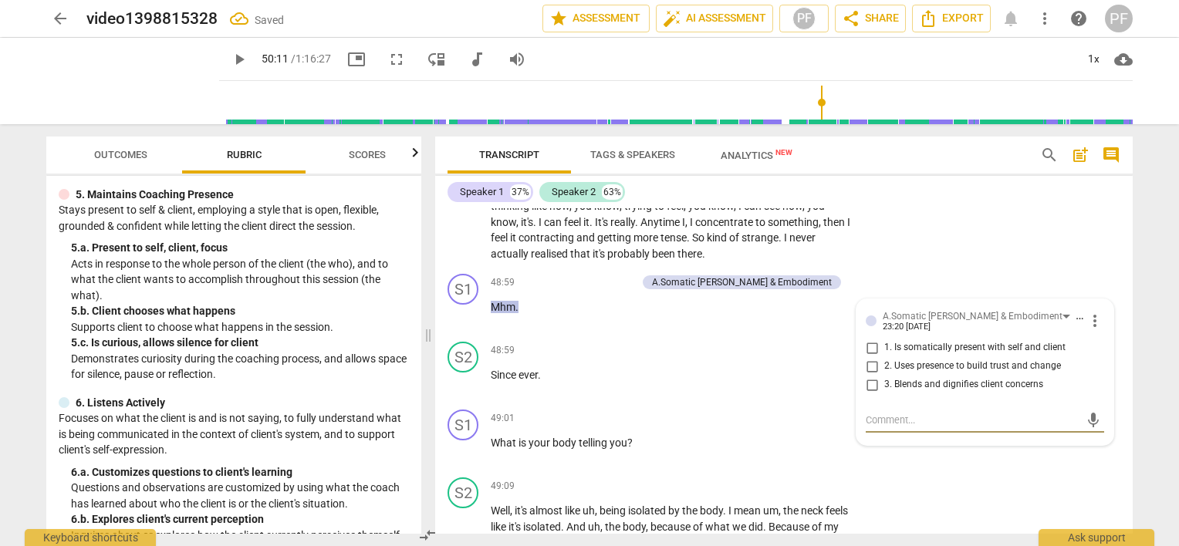
scroll to position [8149, 0]
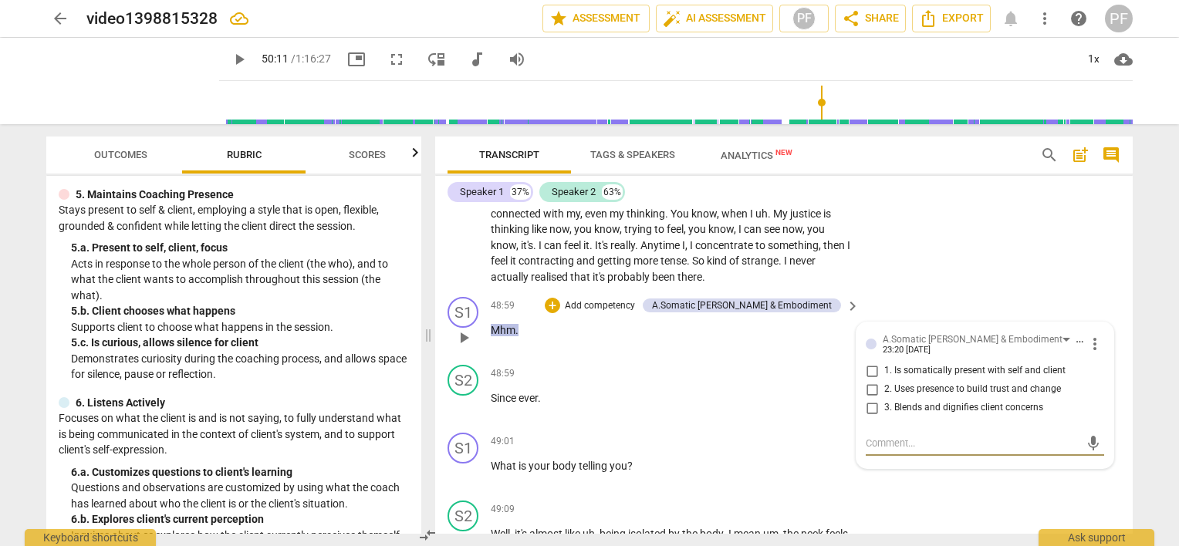
click at [1096, 353] on span "more_vert" at bounding box center [1095, 344] width 19 height 19
click at [1105, 421] on li "Delete" at bounding box center [1107, 419] width 53 height 29
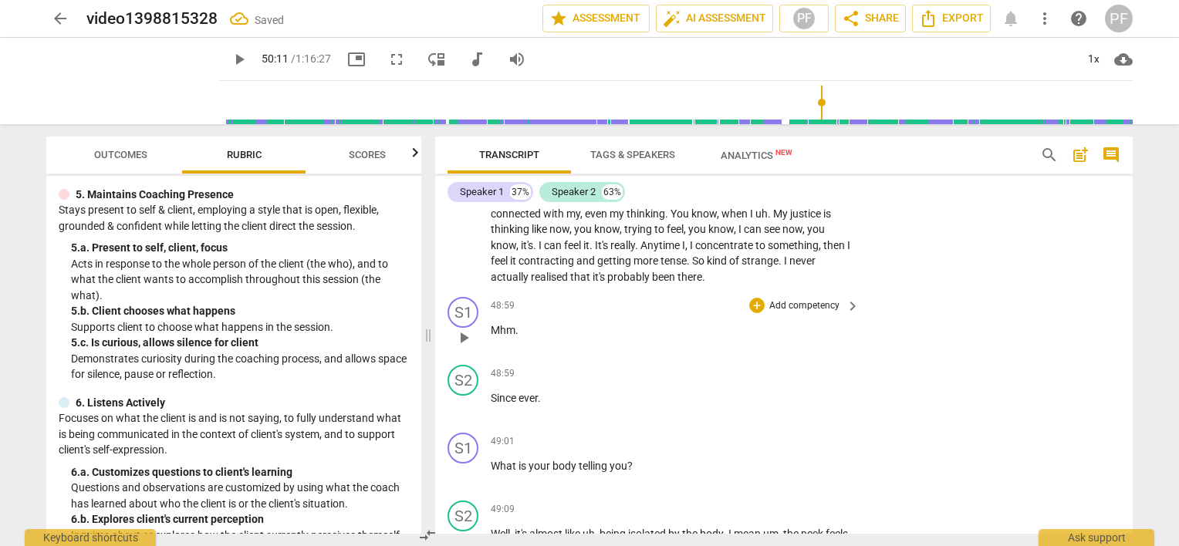
click at [776, 313] on p "Add competency" at bounding box center [804, 306] width 73 height 14
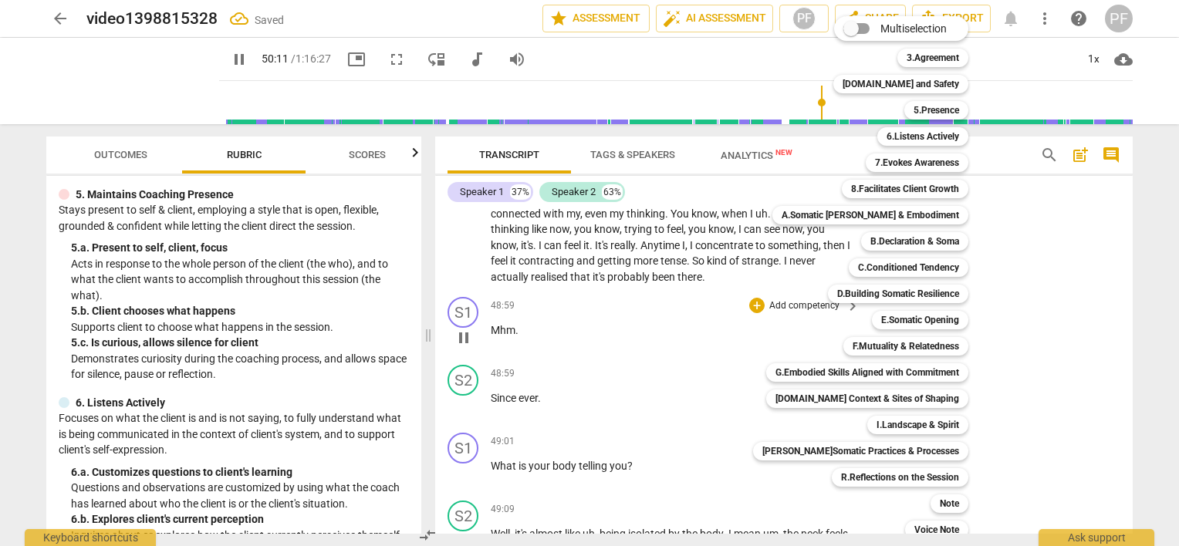
scroll to position [8608, 0]
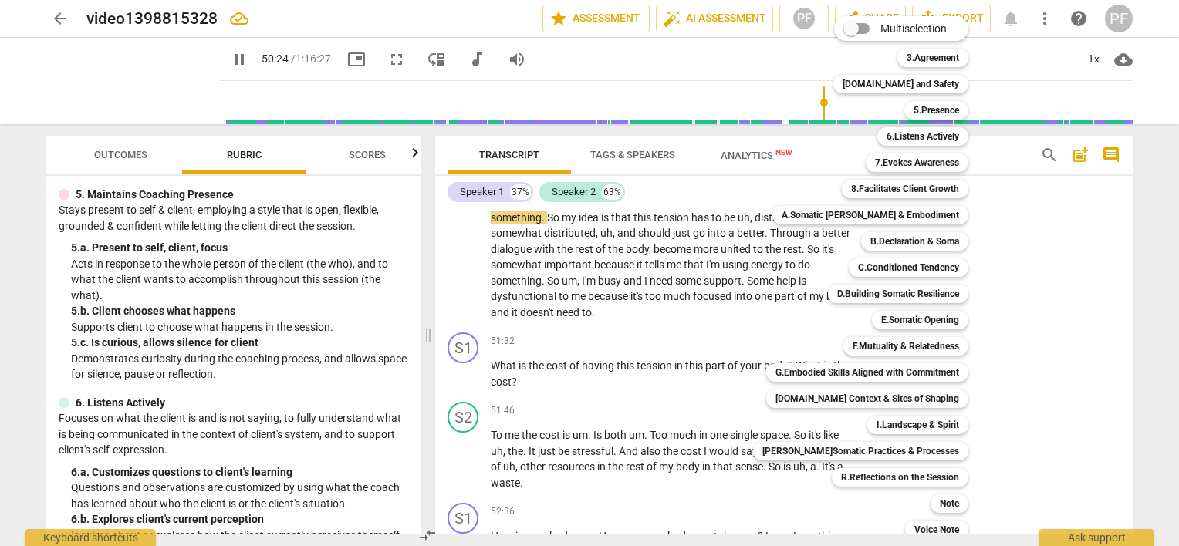
click at [423, 204] on div at bounding box center [589, 273] width 1179 height 546
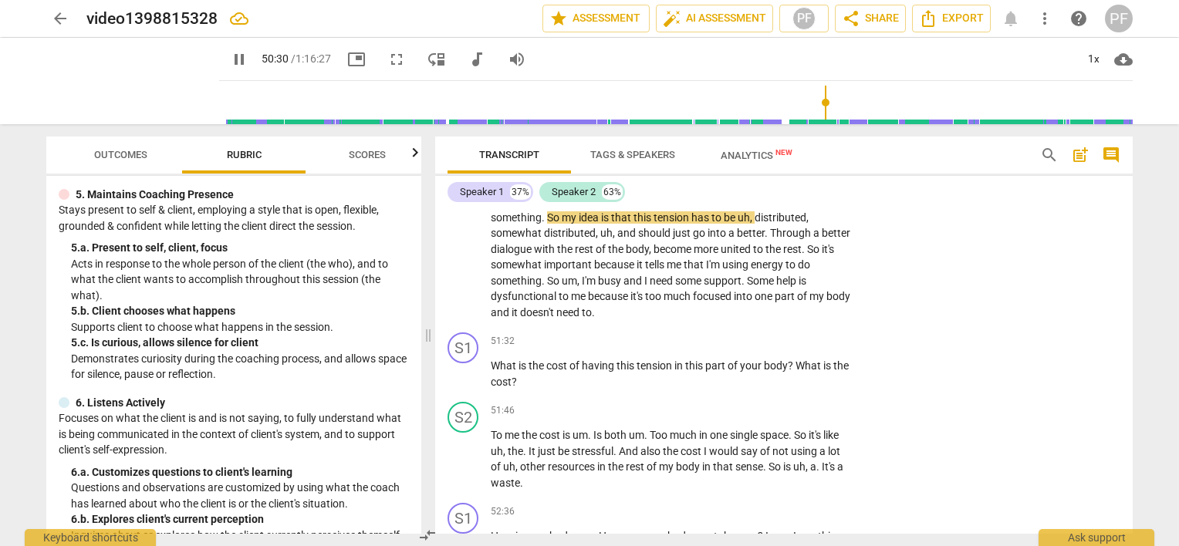
click at [1133, 391] on div "Transcript Tags & Speakers Analytics New search post_add comment Speaker 1 37% …" at bounding box center [787, 335] width 716 height 422
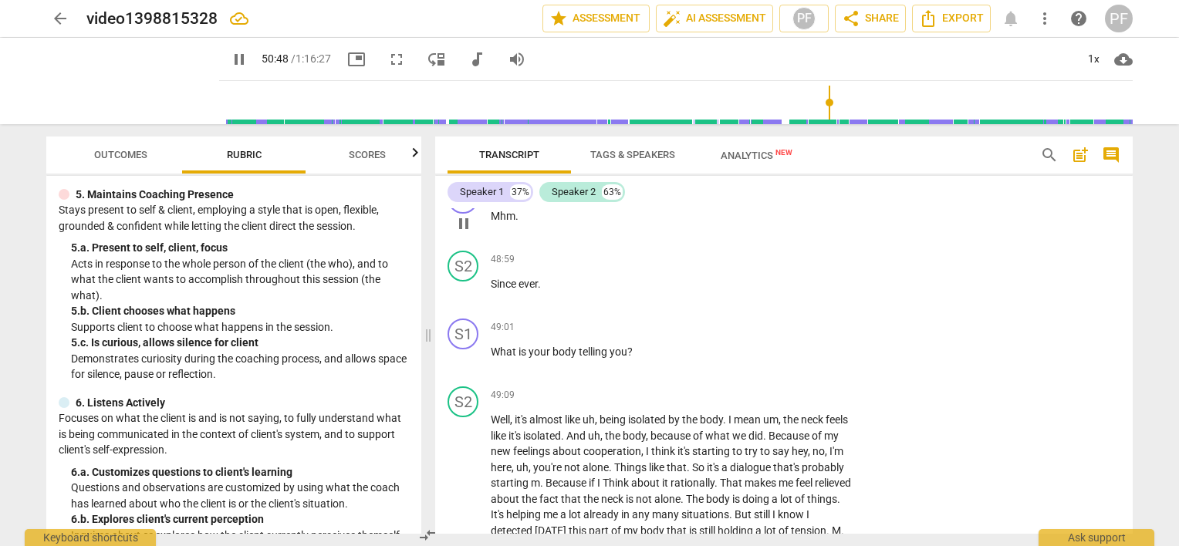
scroll to position [8261, 0]
click at [760, 201] on div "+ Add competency" at bounding box center [795, 192] width 92 height 15
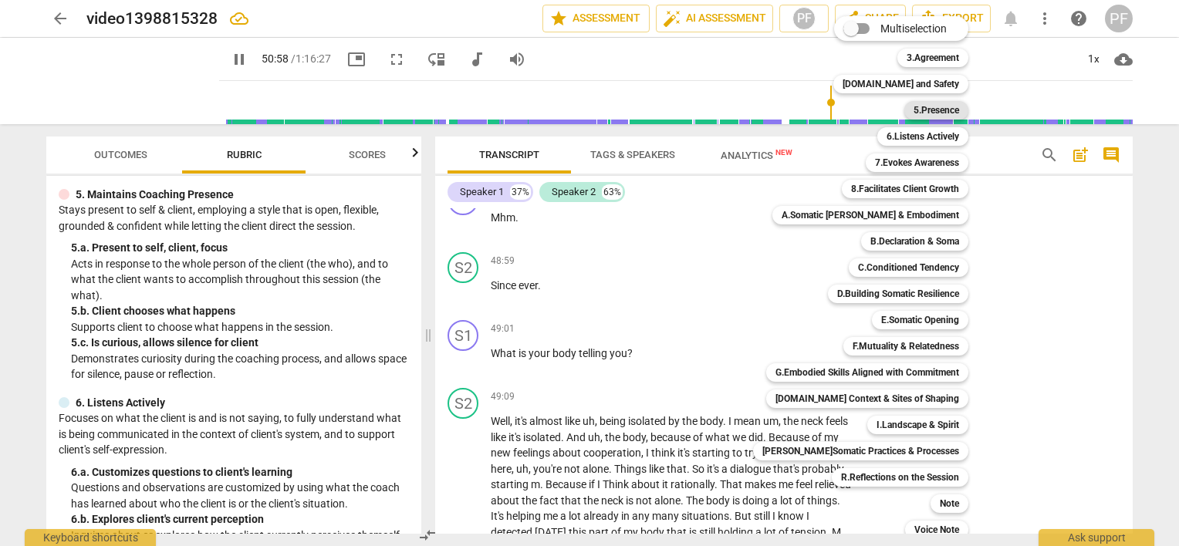
scroll to position [8687, 0]
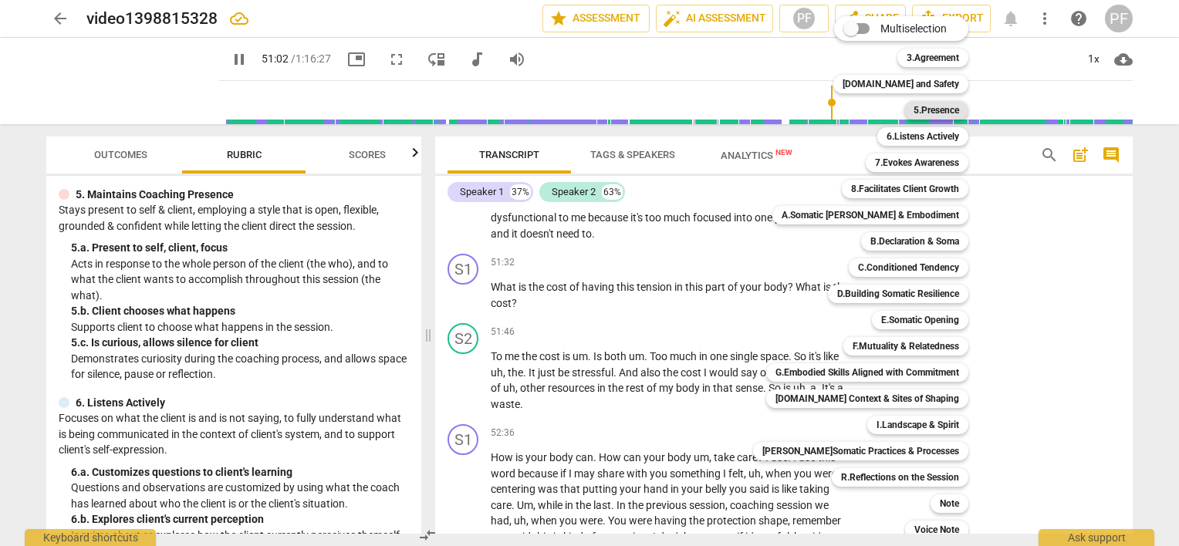
click at [941, 111] on b "5.Presence" at bounding box center [937, 110] width 46 height 19
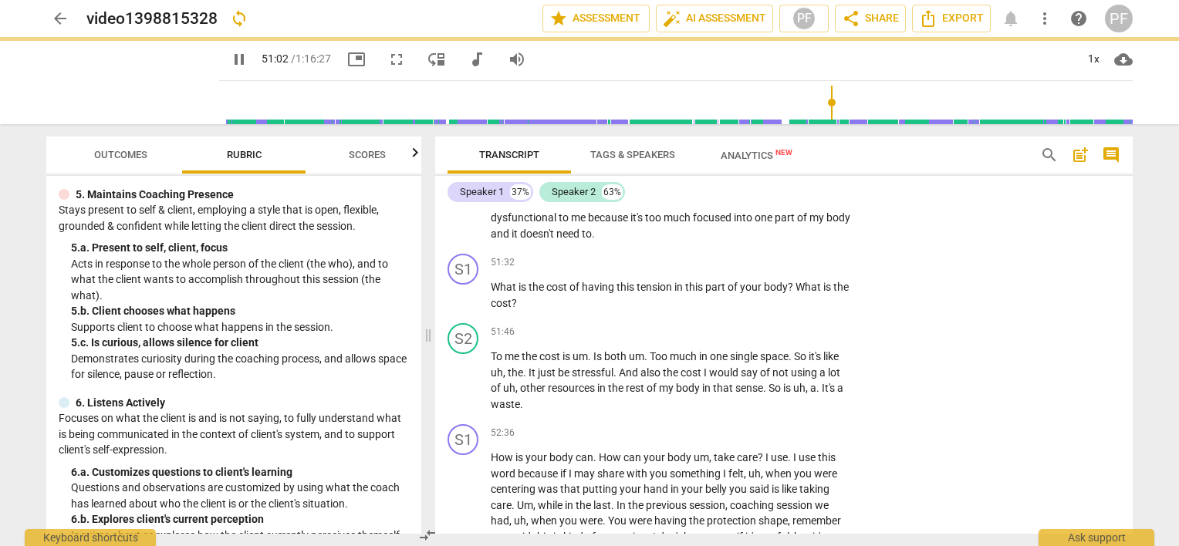
type input "3063"
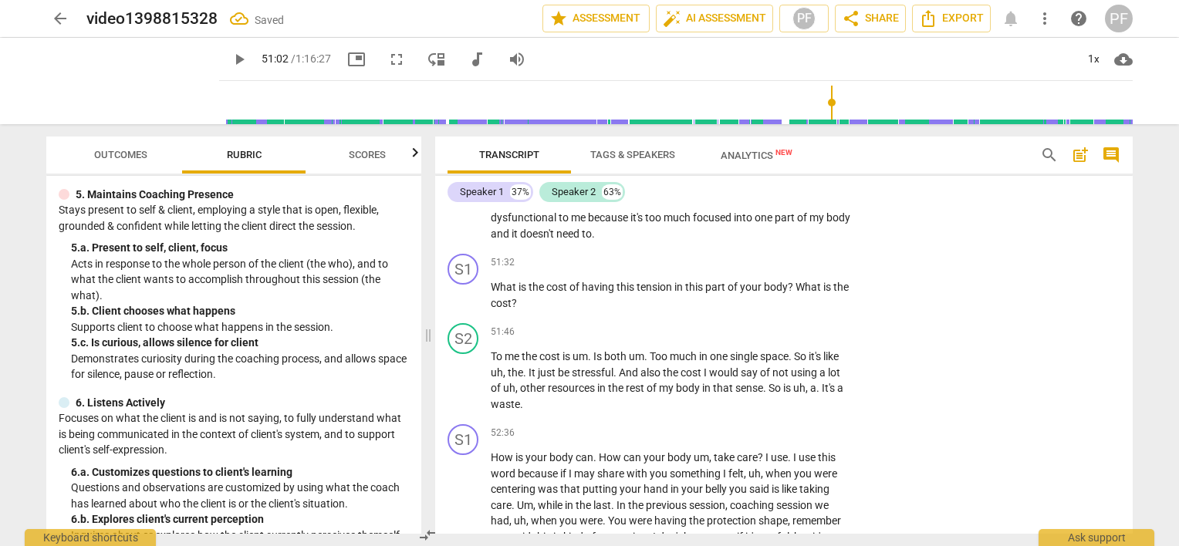
scroll to position [8234, 0]
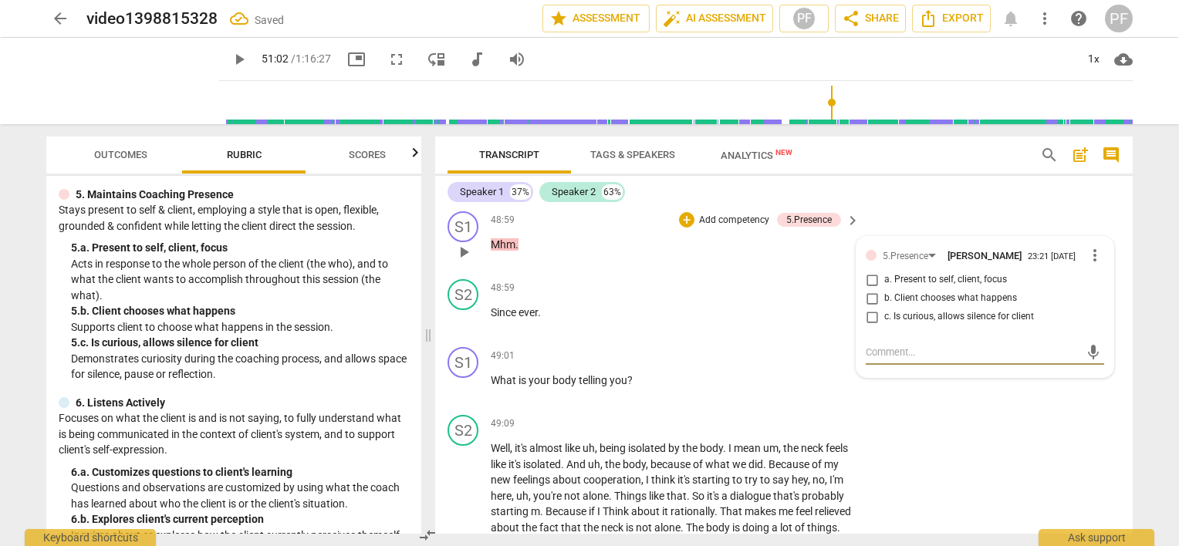
click at [870, 326] on input "c. Is curious, allows silence for client" at bounding box center [872, 317] width 25 height 19
checkbox input "true"
click at [934, 206] on div "S2 play_arrow pause 47:31 + Add competency keyboard_arrow_right to tell , . Um …" at bounding box center [784, 115] width 698 height 181
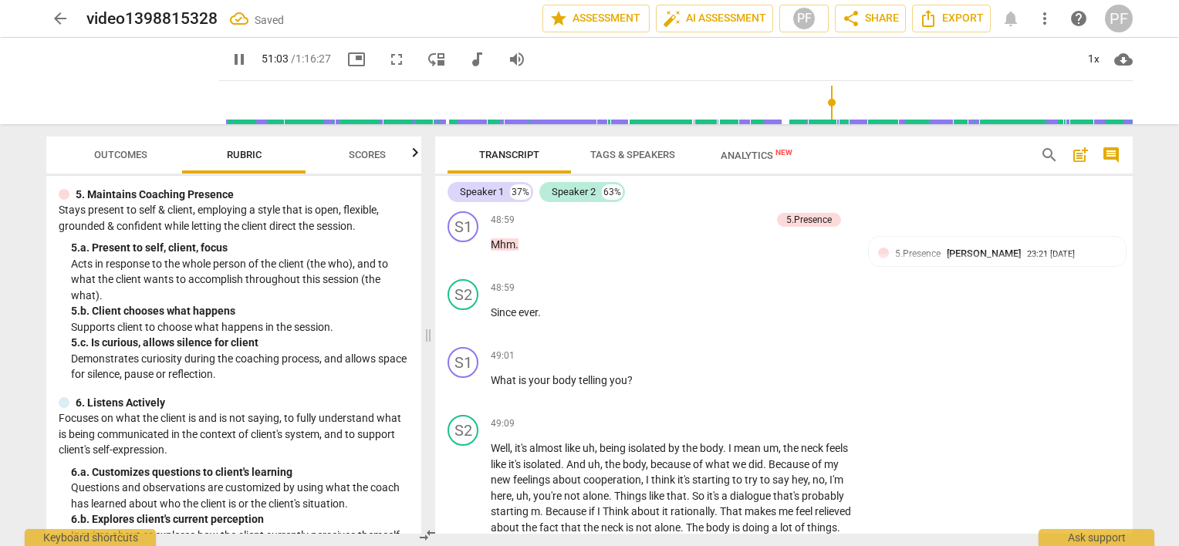
scroll to position [8703, 0]
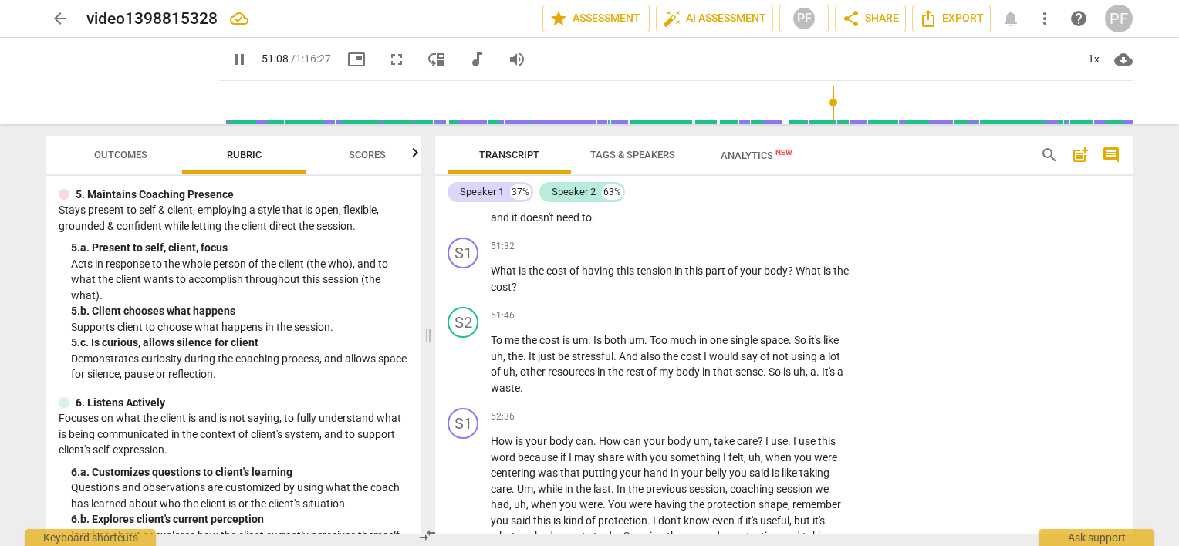
click at [1129, 194] on div "Speaker 1 37% Speaker 2 63% S1 play_arrow pause 00:04 + Add competency keyboard…" at bounding box center [784, 355] width 698 height 358
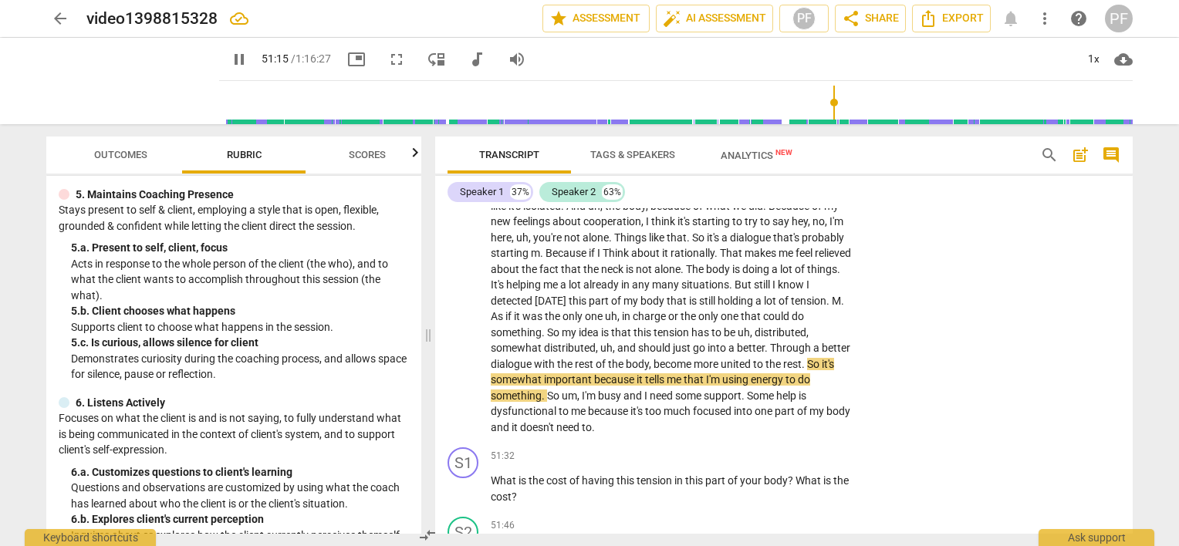
scroll to position [8208, 0]
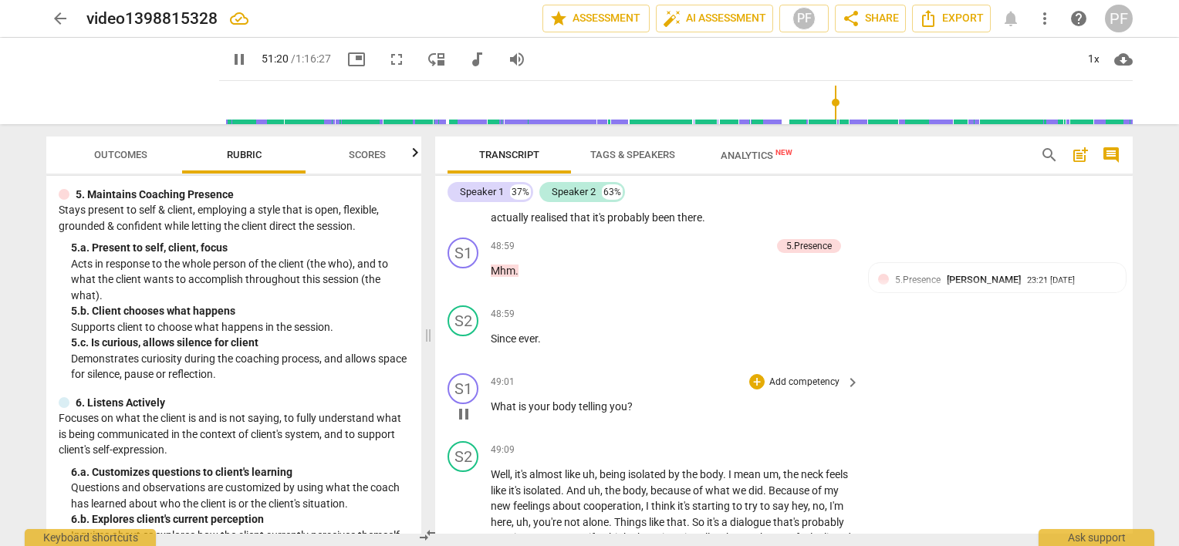
click at [788, 390] on p "Add competency" at bounding box center [804, 383] width 73 height 14
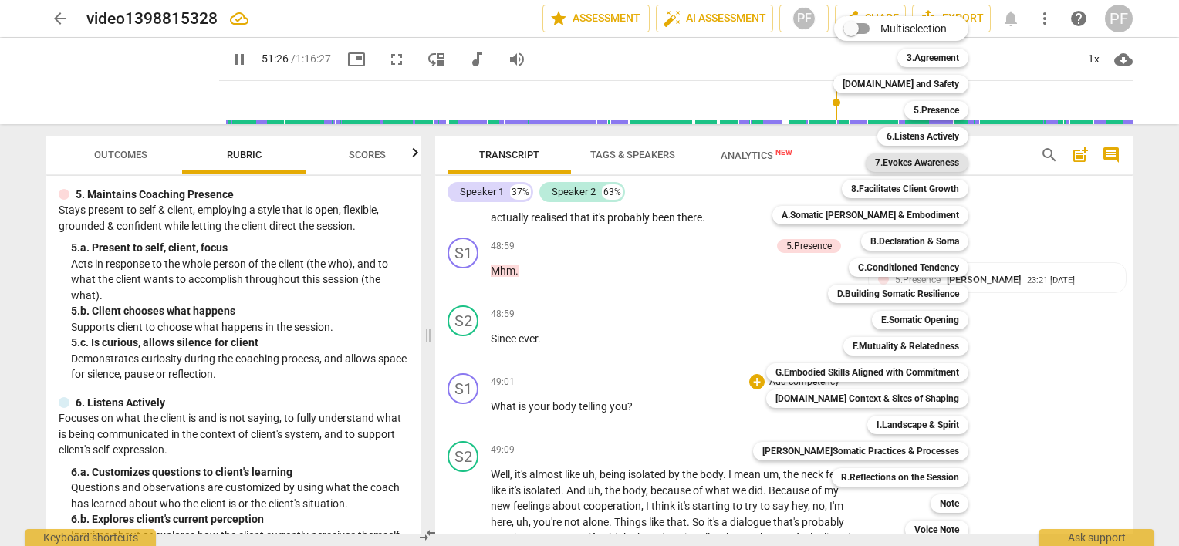
scroll to position [8719, 0]
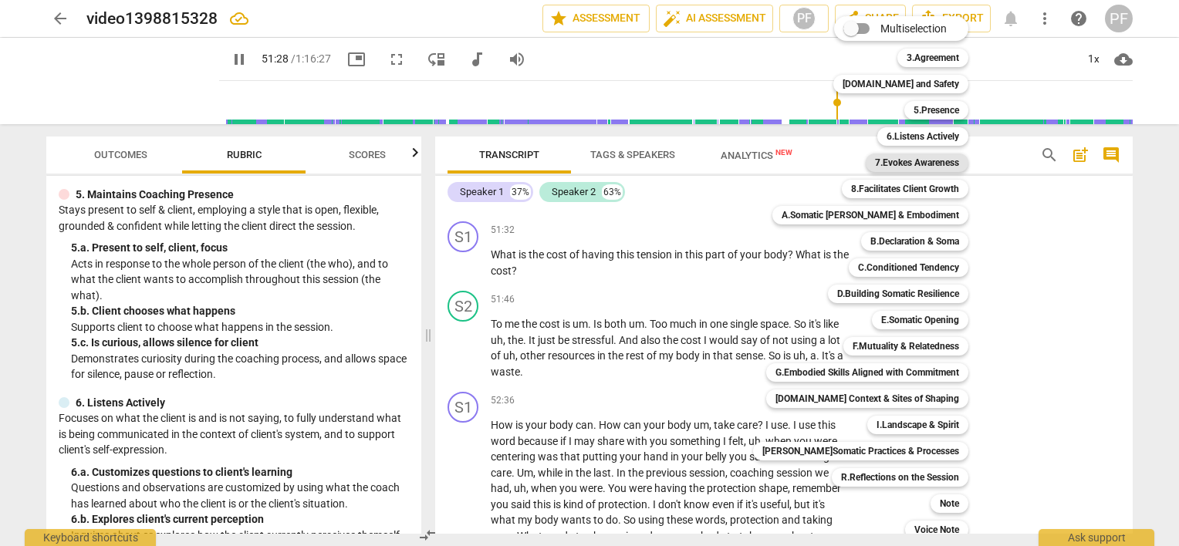
click at [934, 167] on b "7.Evokes Awareness" at bounding box center [917, 163] width 84 height 19
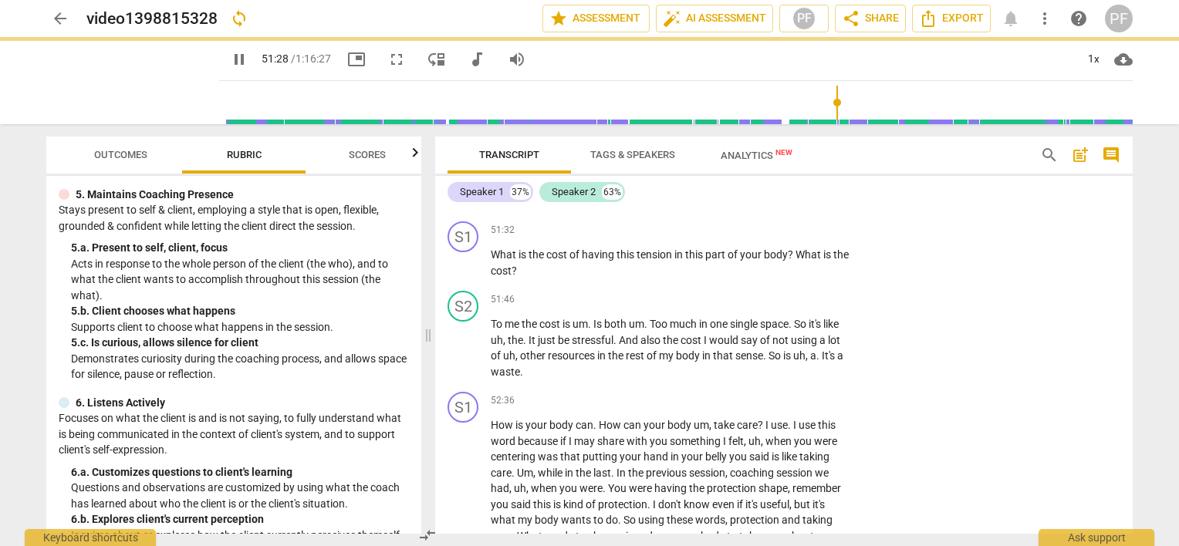
type input "3089"
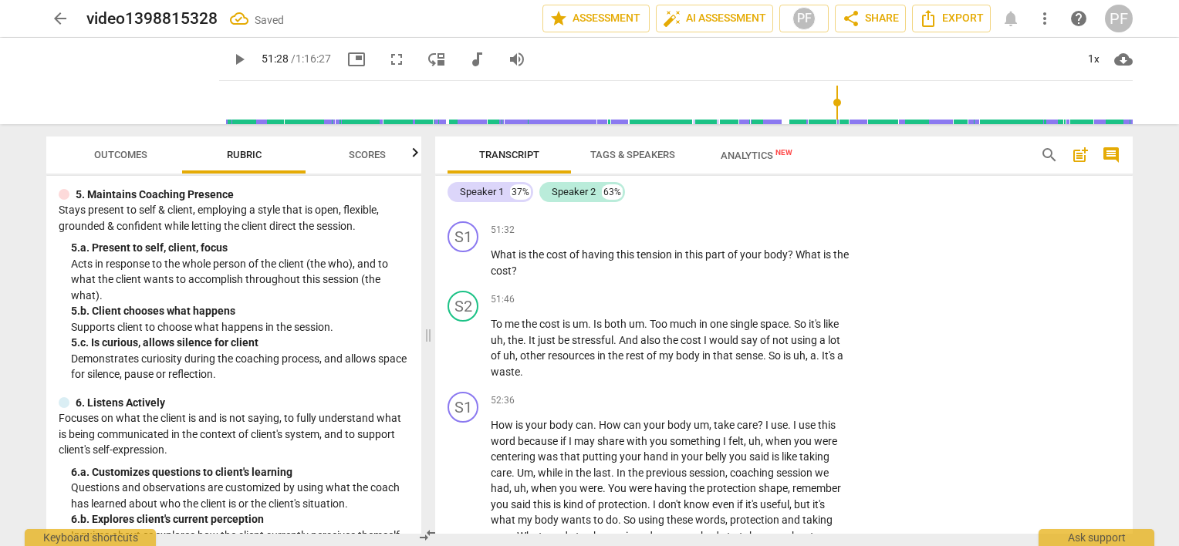
scroll to position [8408, 0]
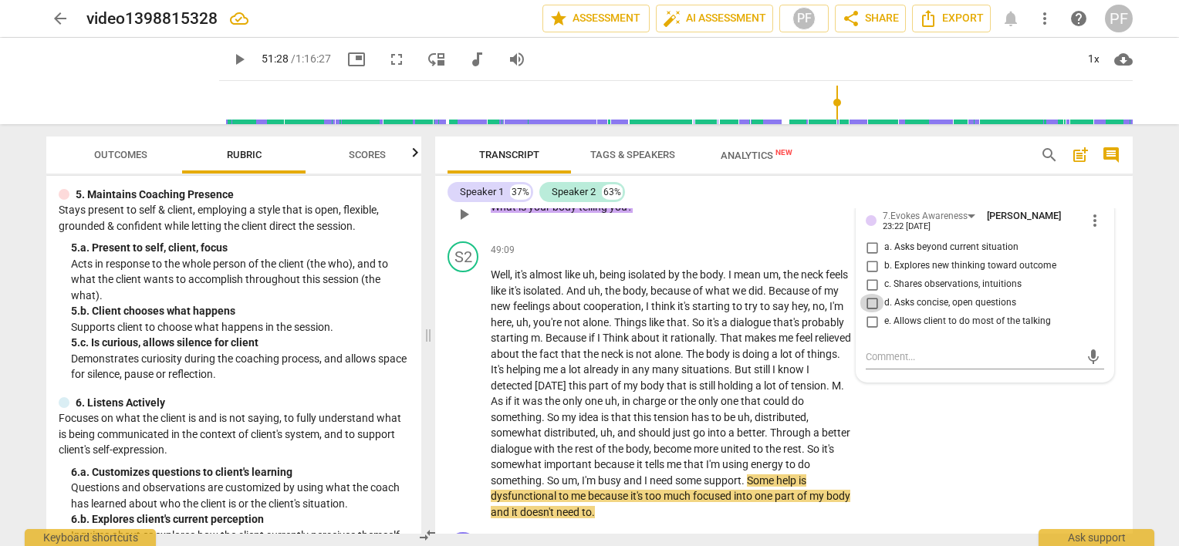
click at [867, 313] on input "d. Asks concise, open questions" at bounding box center [872, 303] width 25 height 19
checkbox input "true"
click at [870, 331] on input "e. Allows client to do most of the talking" at bounding box center [872, 322] width 25 height 19
checkbox input "true"
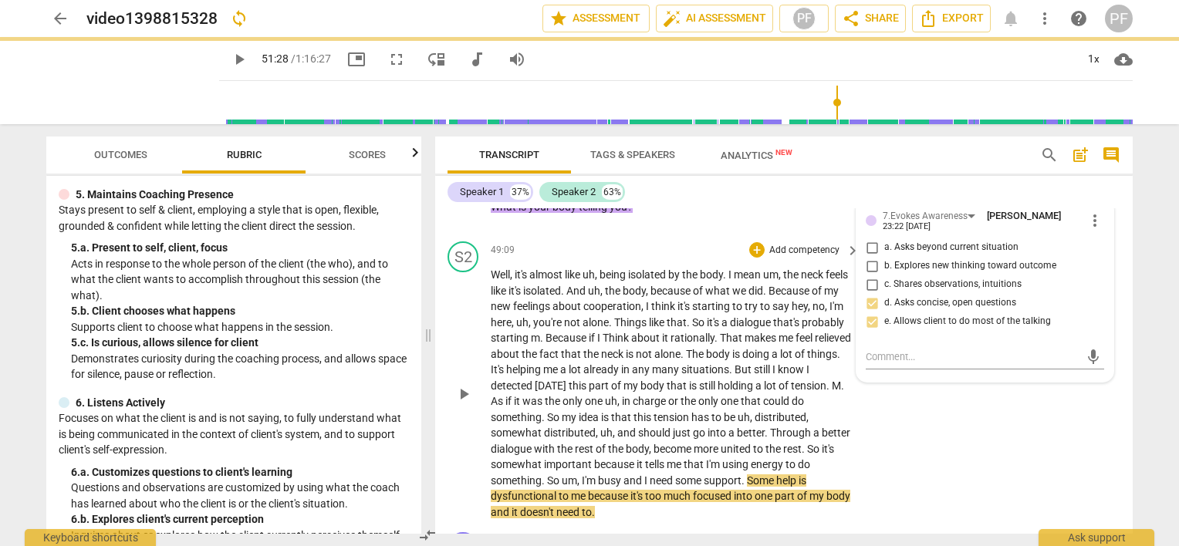
click at [1015, 458] on div "S2 play_arrow pause 49:09 + Add competency keyboard_arrow_right Well , it's alm…" at bounding box center [784, 380] width 698 height 291
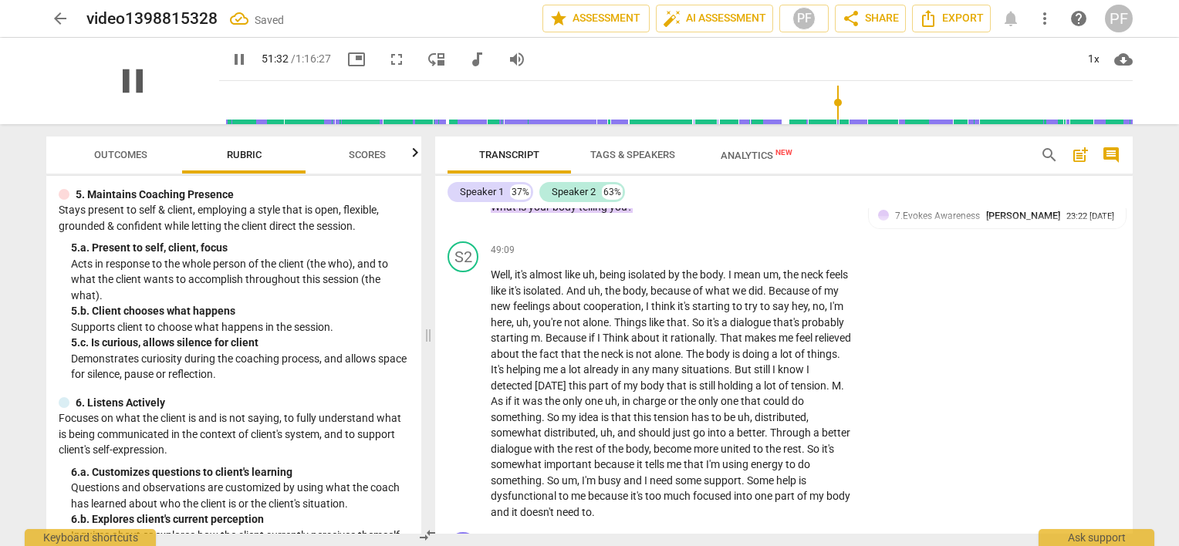
scroll to position [8804, 0]
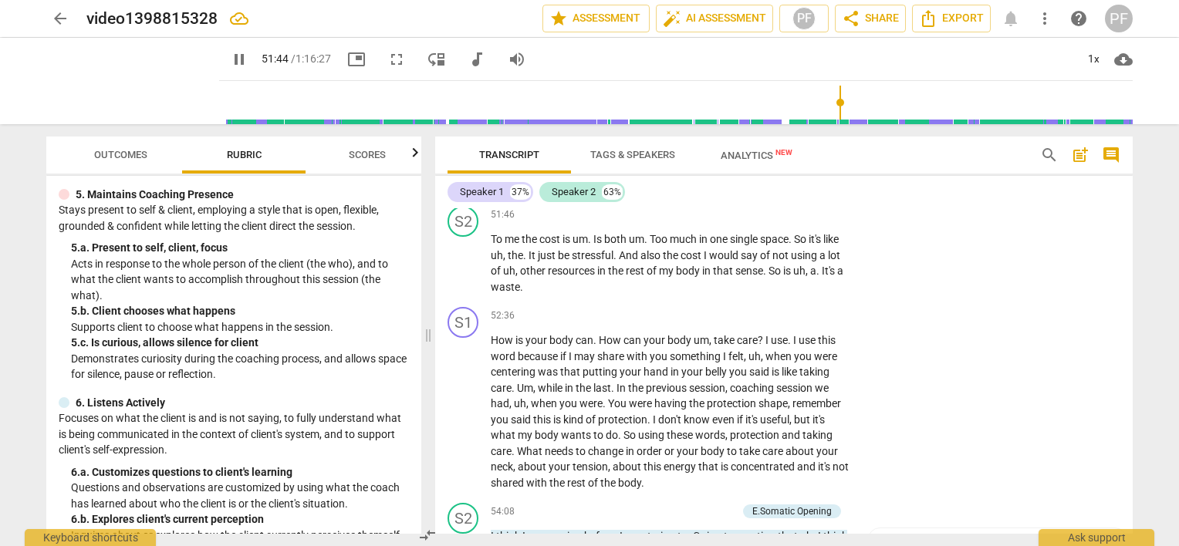
click at [818, 176] on span "What" at bounding box center [810, 170] width 28 height 12
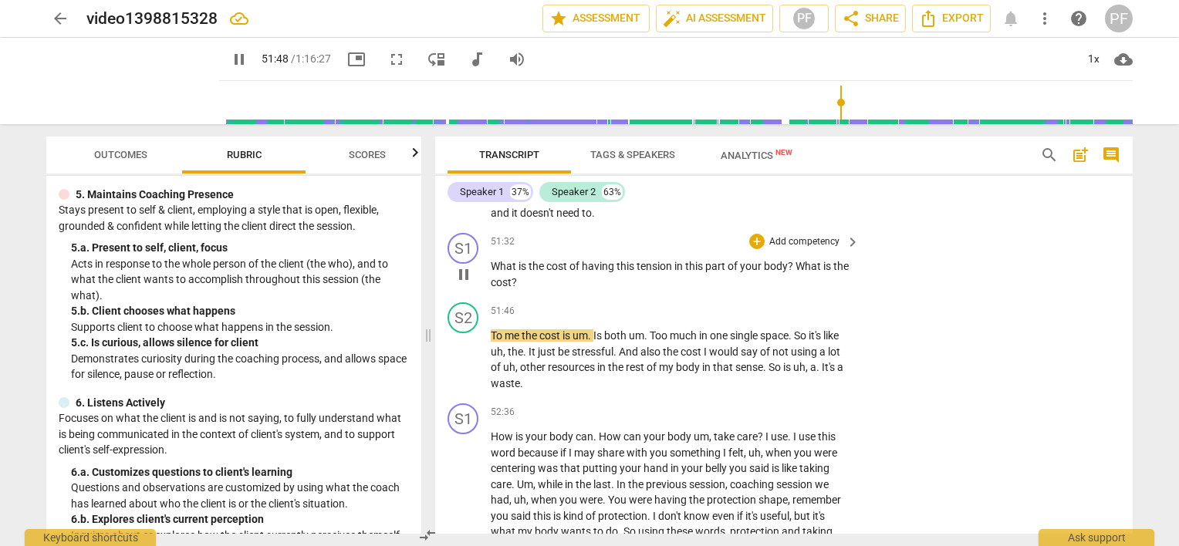
click at [807, 249] on p "Add competency" at bounding box center [804, 242] width 73 height 14
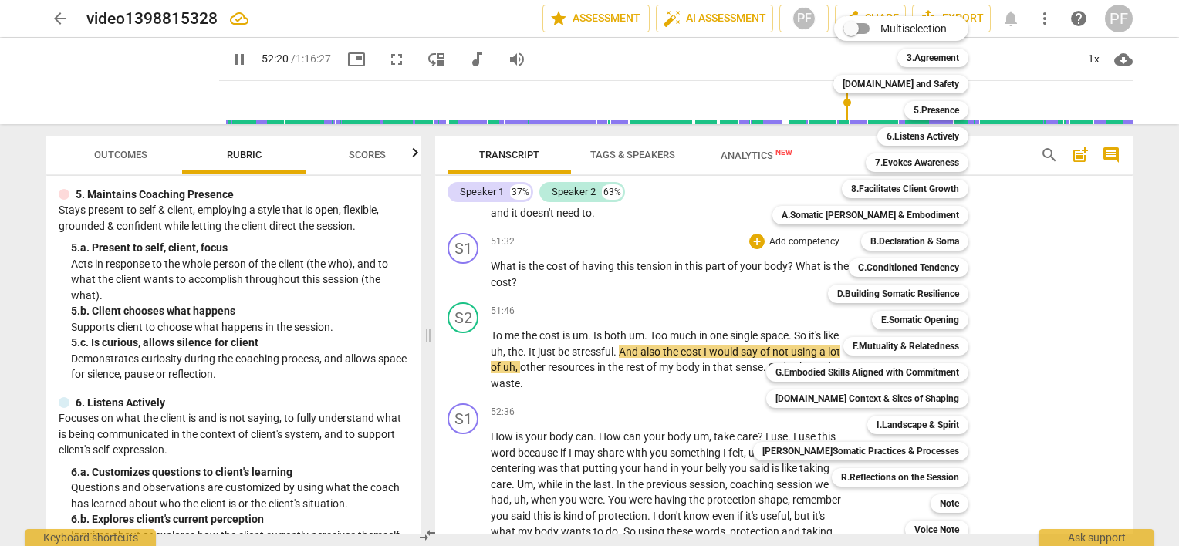
click at [215, 63] on div at bounding box center [589, 273] width 1179 height 546
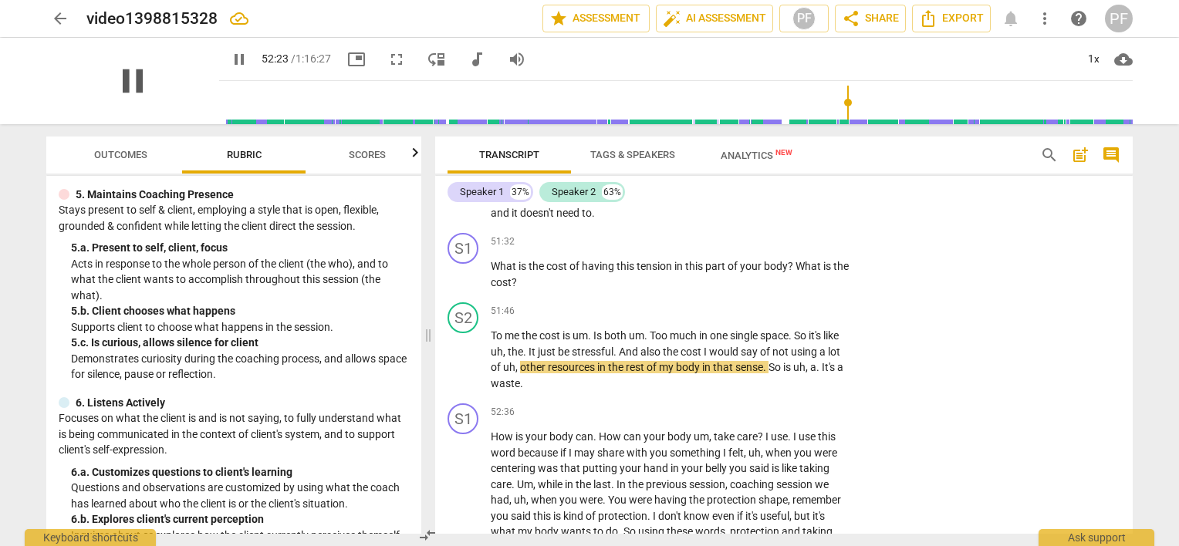
click at [138, 78] on span "pause" at bounding box center [133, 81] width 40 height 40
type input "3144"
click at [799, 249] on p "Add competency" at bounding box center [804, 242] width 73 height 14
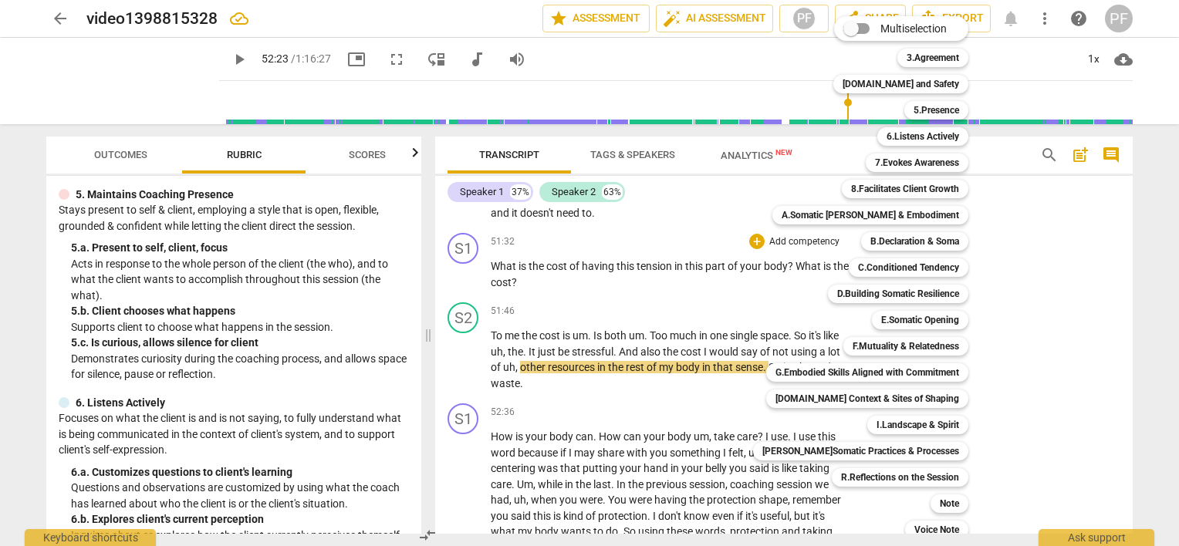
drag, startPoint x: 419, startPoint y: 230, endPoint x: 415, endPoint y: 278, distance: 48.0
click at [415, 278] on div at bounding box center [589, 273] width 1179 height 546
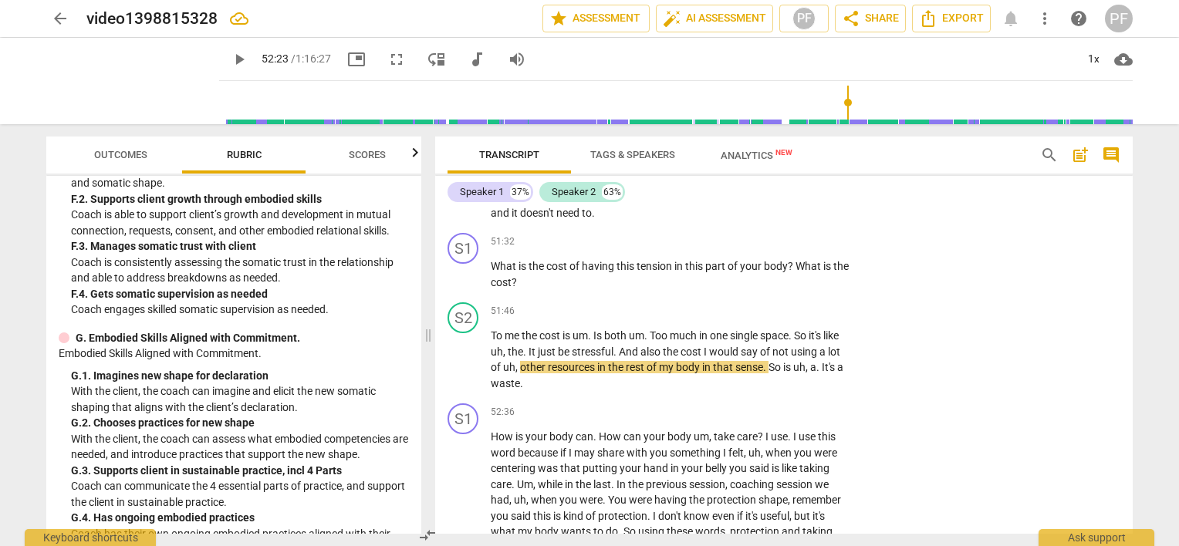
scroll to position [2860, 0]
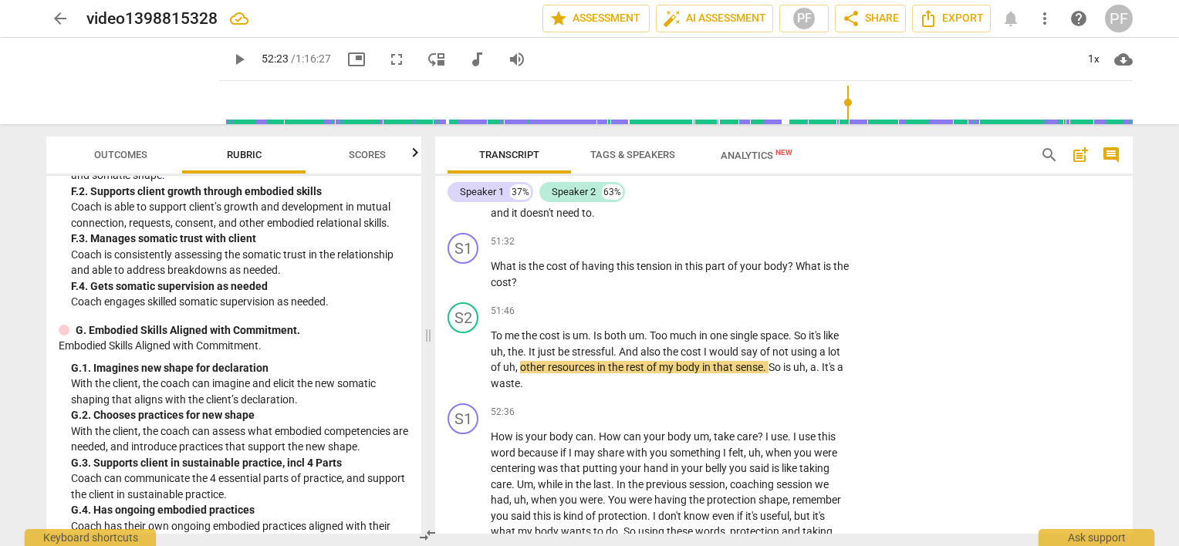
drag, startPoint x: 415, startPoint y: 407, endPoint x: 414, endPoint y: 394, distance: 12.4
click at [414, 394] on div "SISC Competencies 2022 3. Establishes and Follows Coaching Agreement Explores w…" at bounding box center [233, 355] width 375 height 358
drag, startPoint x: 416, startPoint y: 401, endPoint x: 414, endPoint y: 380, distance: 21.0
click at [414, 380] on div "SISC Competencies 2022 3. Establishes and Follows Coaching Agreement Explores w…" at bounding box center [233, 355] width 375 height 358
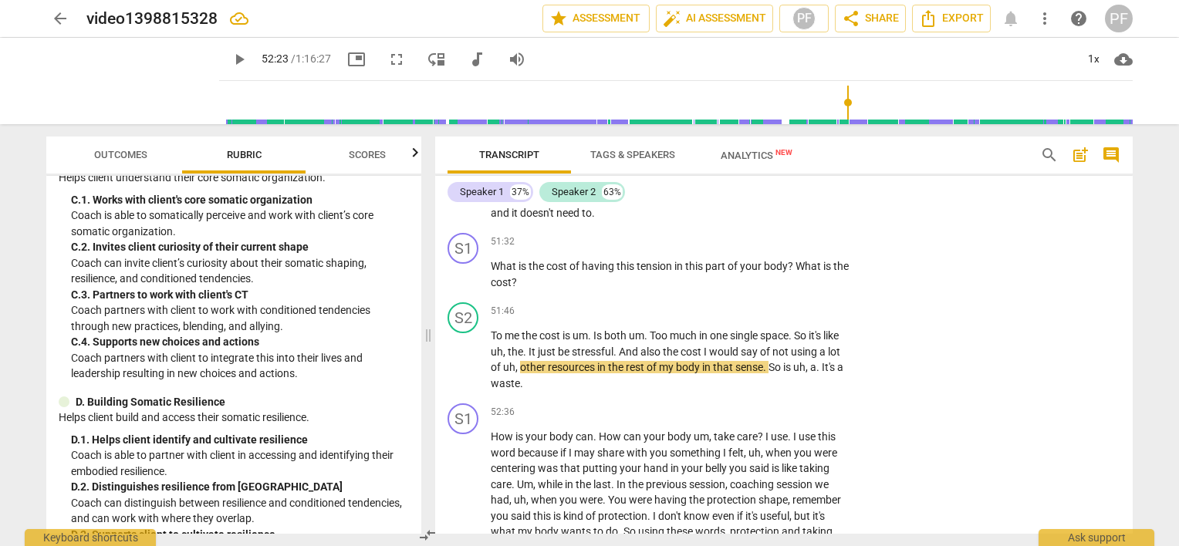
scroll to position [1995, 0]
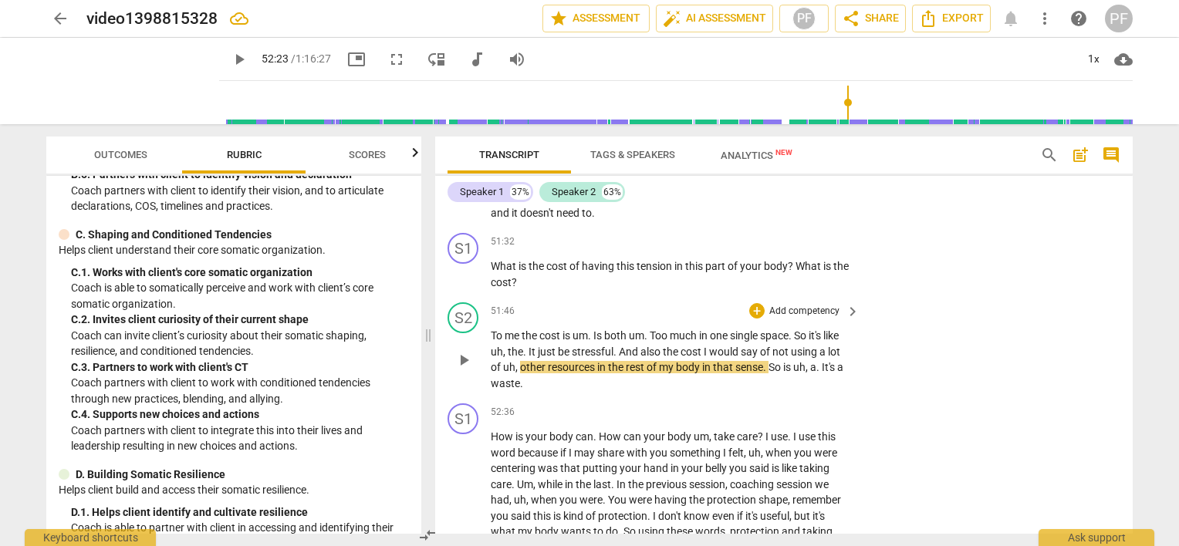
click at [768, 319] on p "Add competency" at bounding box center [804, 312] width 73 height 14
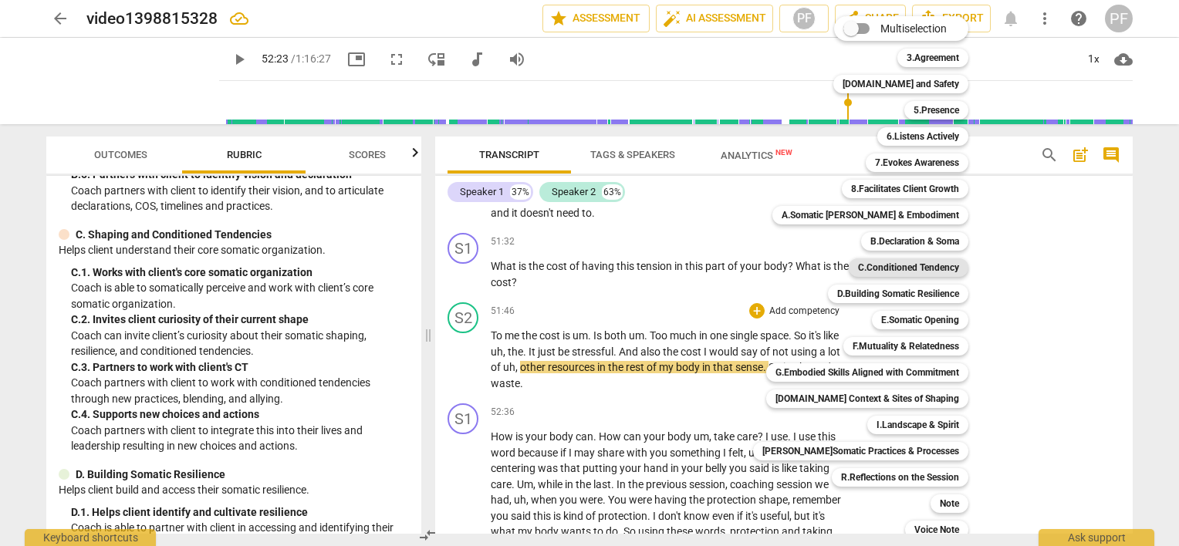
click at [867, 266] on b "C.Conditioned Tendency" at bounding box center [908, 268] width 101 height 19
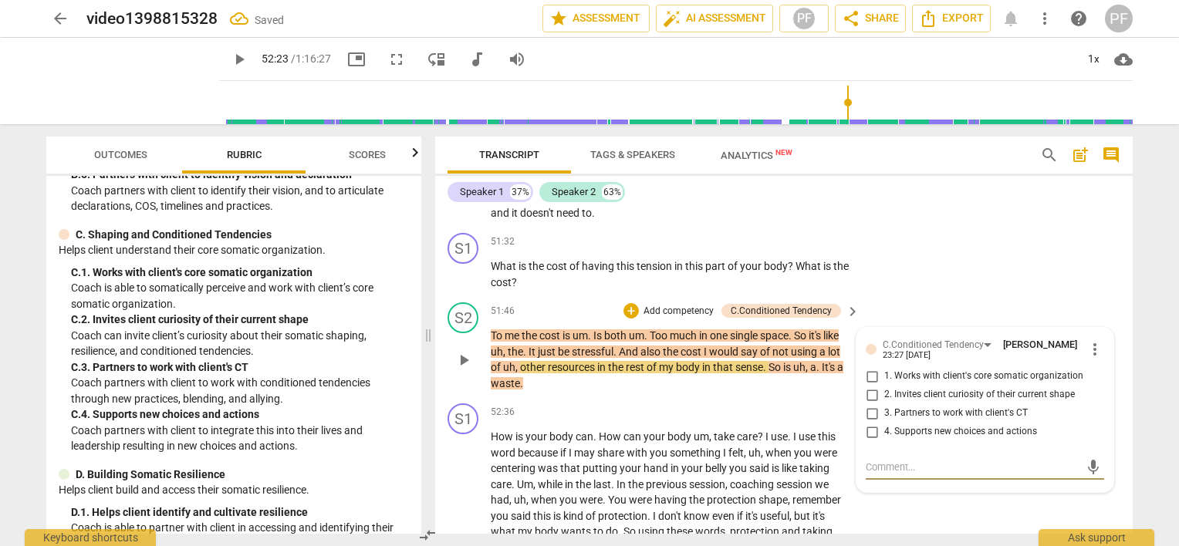
click at [870, 386] on input "1. Works with client's core somatic organization" at bounding box center [872, 376] width 25 height 19
checkbox input "true"
click at [917, 296] on div "S1 play_arrow pause 51:32 + Add competency keyboard_arrow_right What is the cos…" at bounding box center [784, 261] width 698 height 69
